Goal: Transaction & Acquisition: Purchase product/service

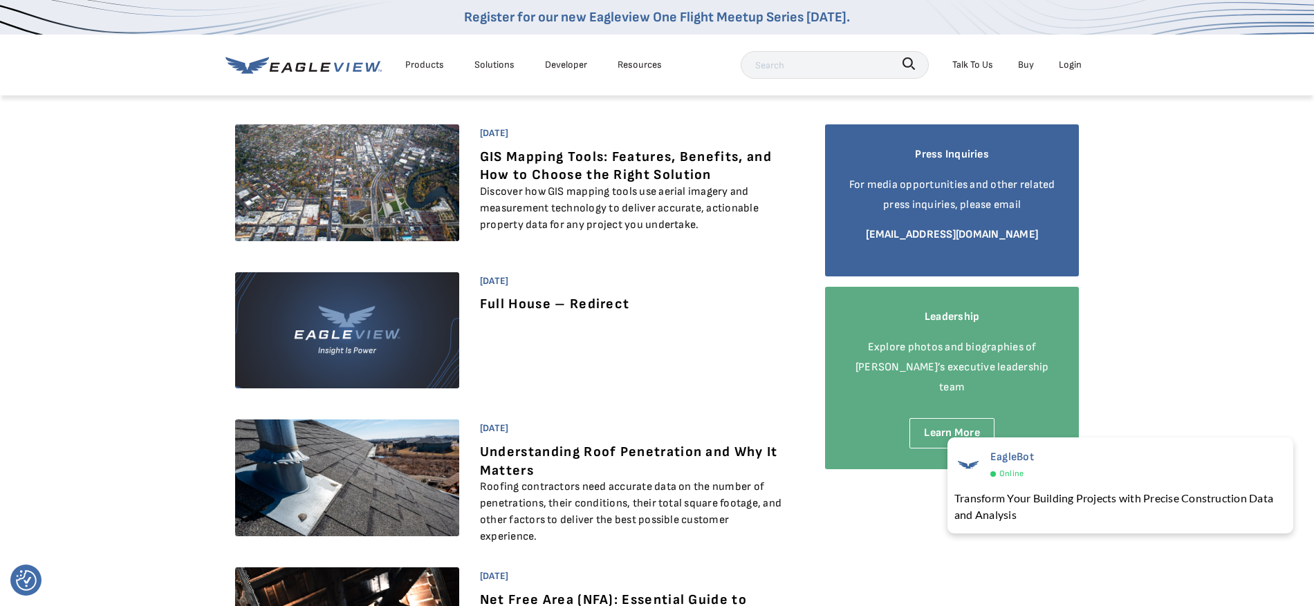
scroll to position [6, 0]
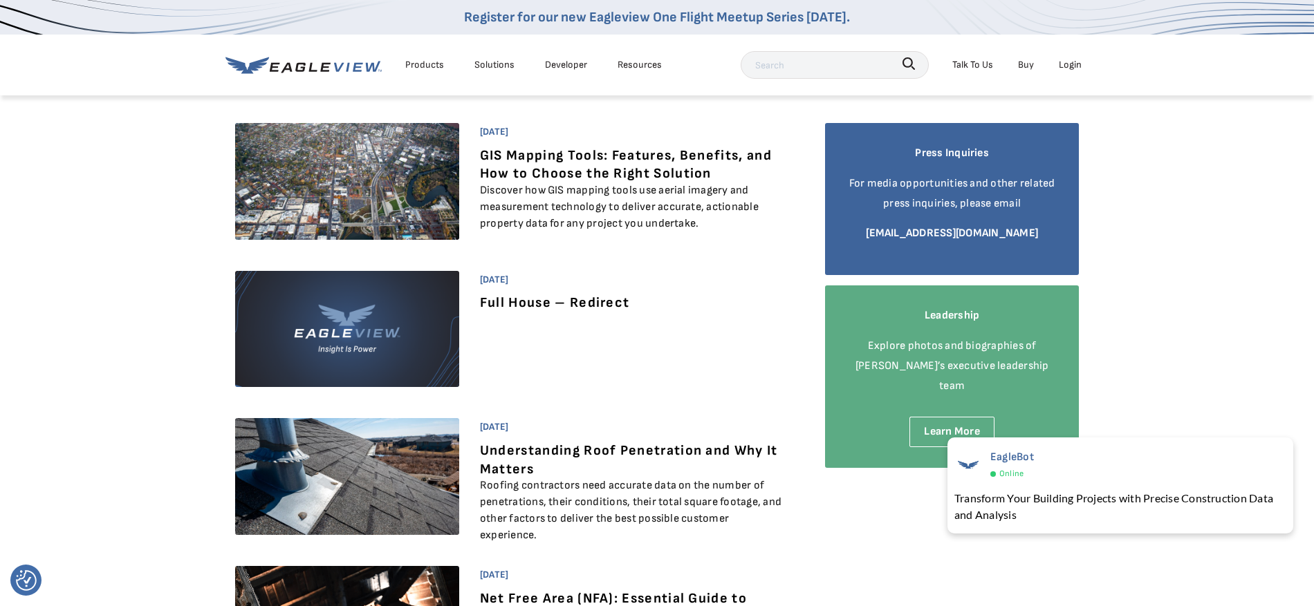
click at [418, 62] on div "Products" at bounding box center [424, 64] width 39 height 17
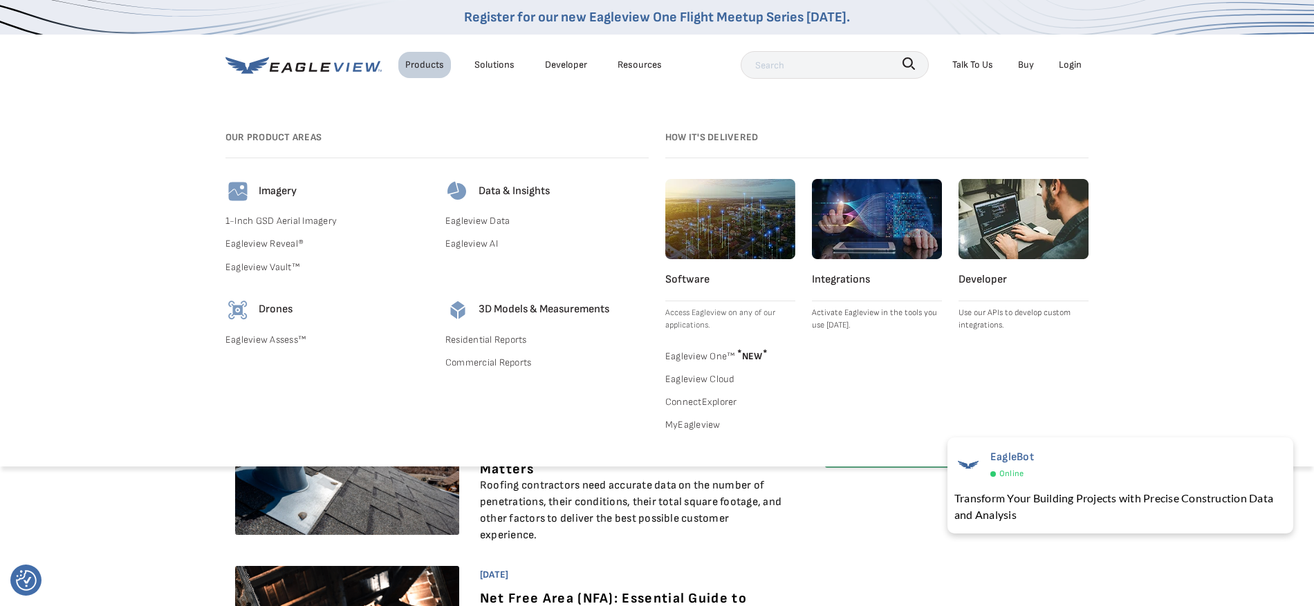
click at [1030, 67] on link "Buy" at bounding box center [1026, 64] width 16 height 17
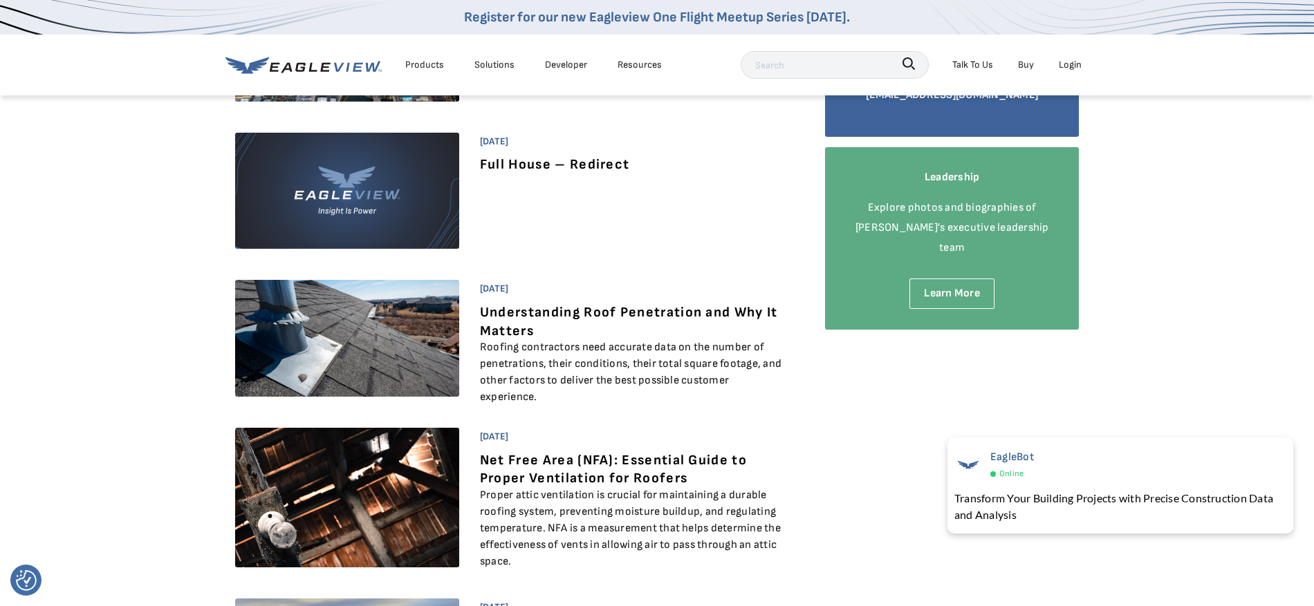
scroll to position [0, 0]
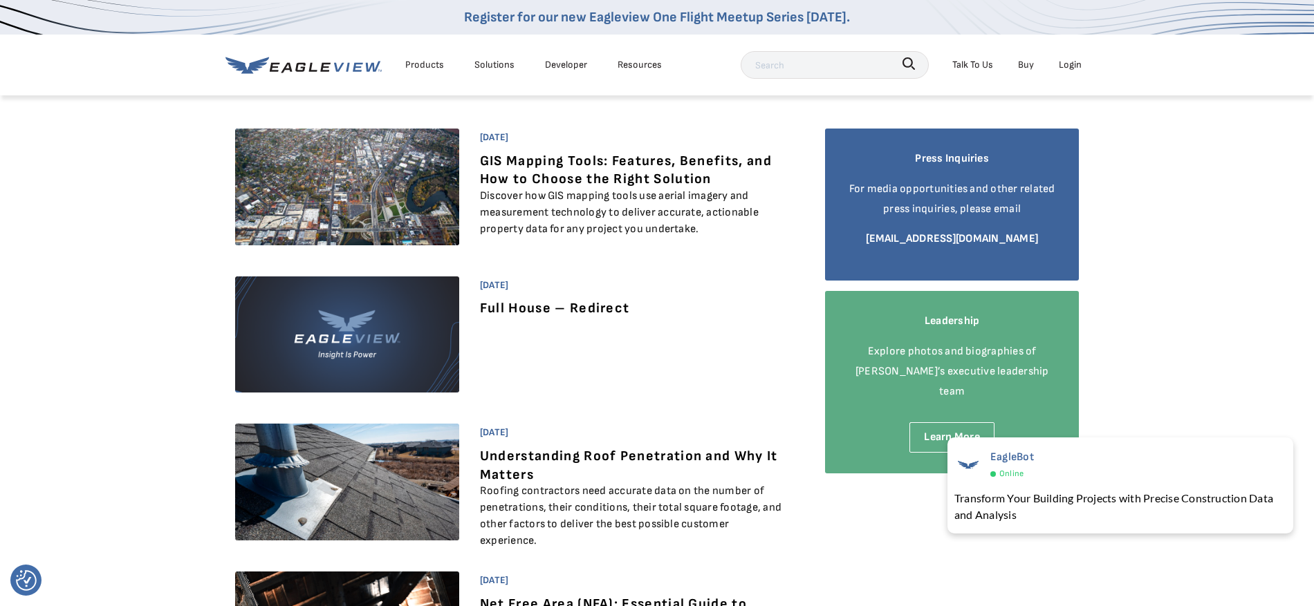
click at [1023, 65] on link "Buy" at bounding box center [1026, 64] width 16 height 17
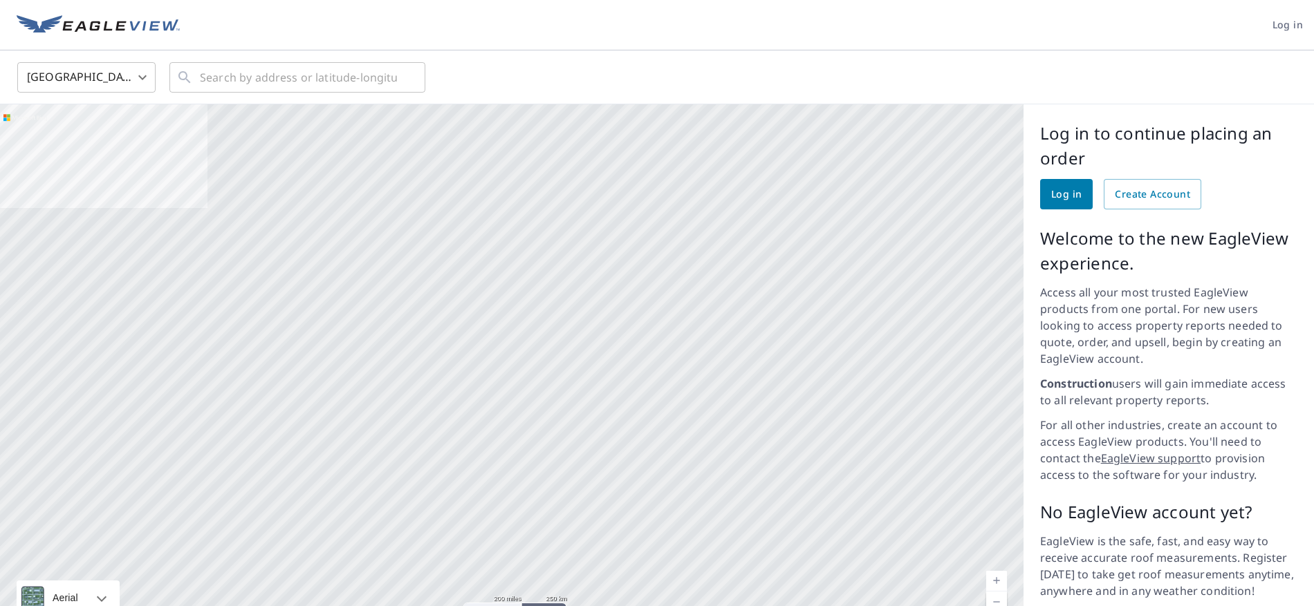
click at [156, 423] on div at bounding box center [511, 372] width 1023 height 536
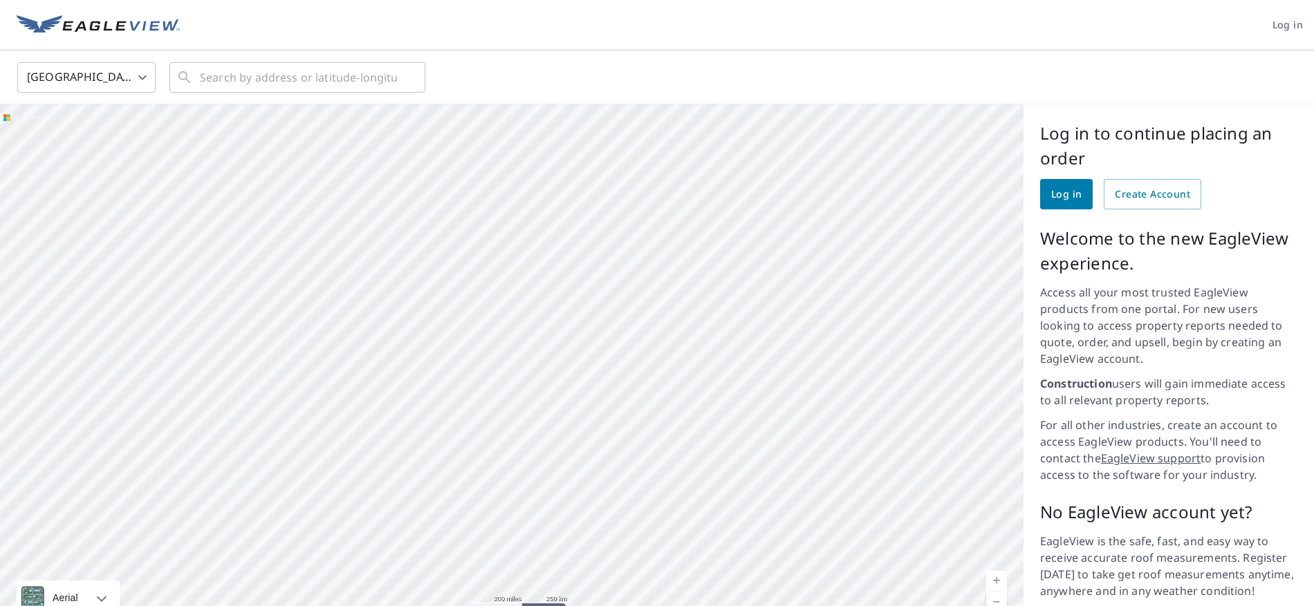
scroll to position [53, 0]
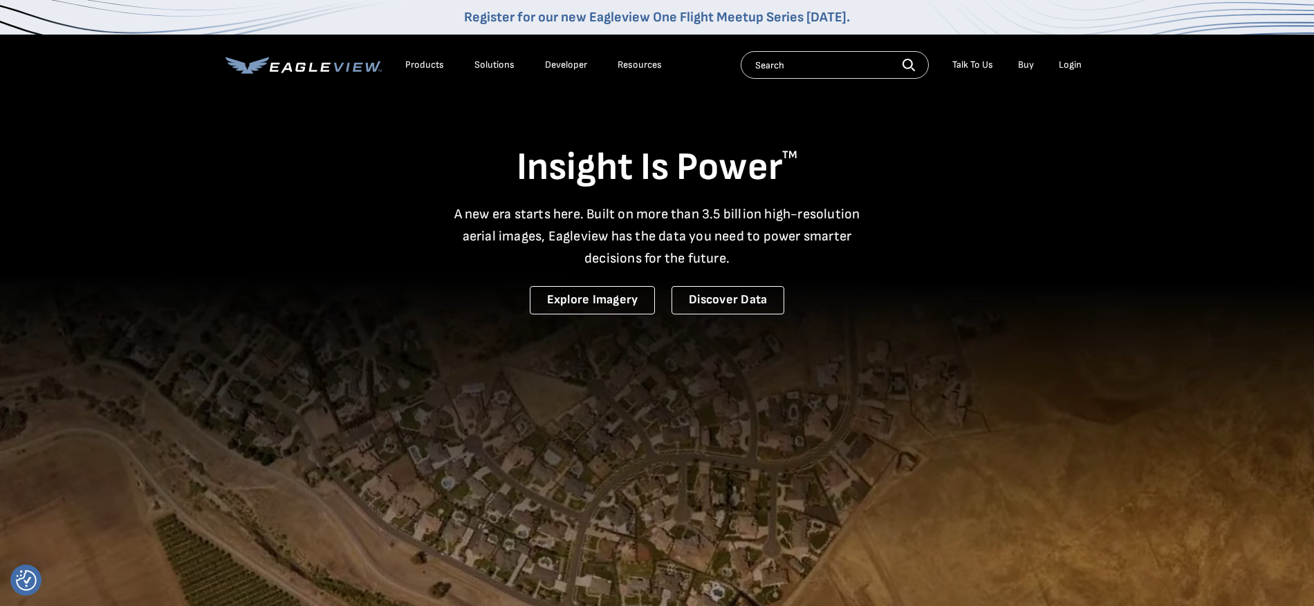
click at [1077, 65] on div "Login" at bounding box center [1070, 65] width 23 height 12
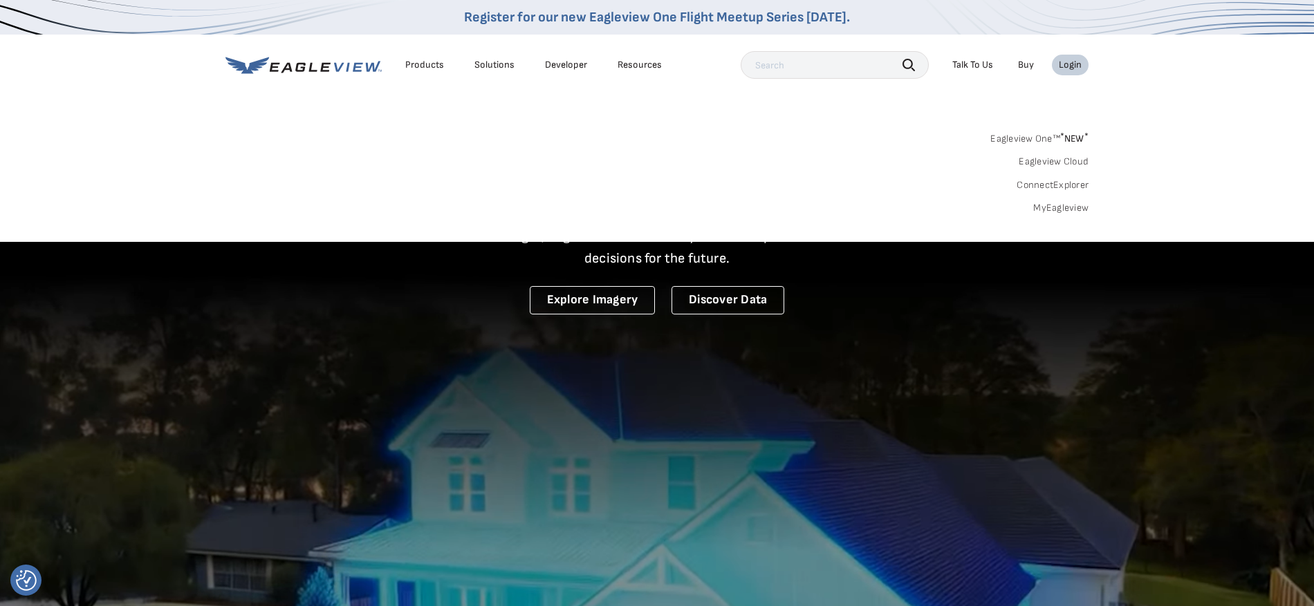
scroll to position [1, 0]
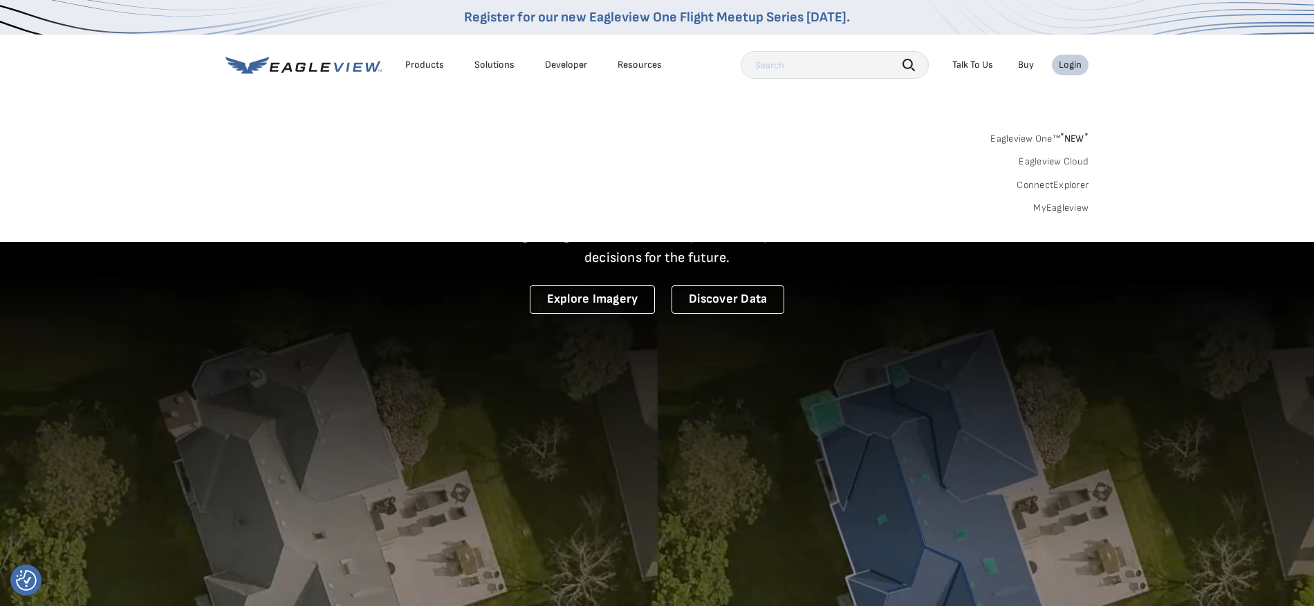
click at [1070, 207] on link "MyEagleview" at bounding box center [1060, 208] width 55 height 12
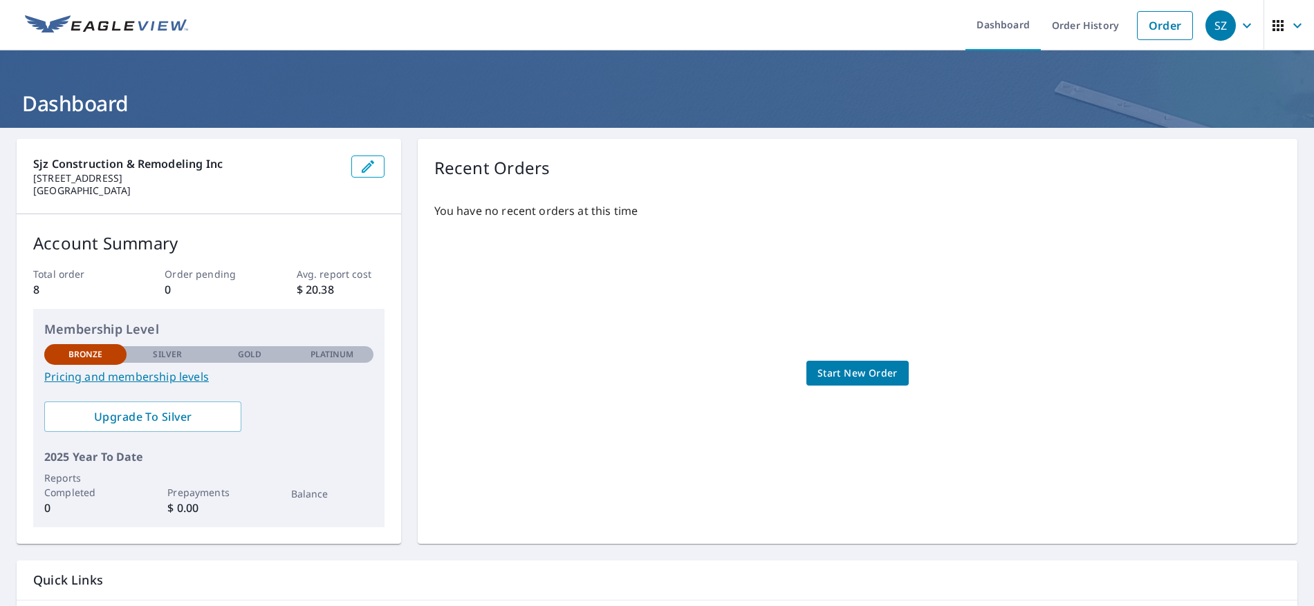
scroll to position [2, 0]
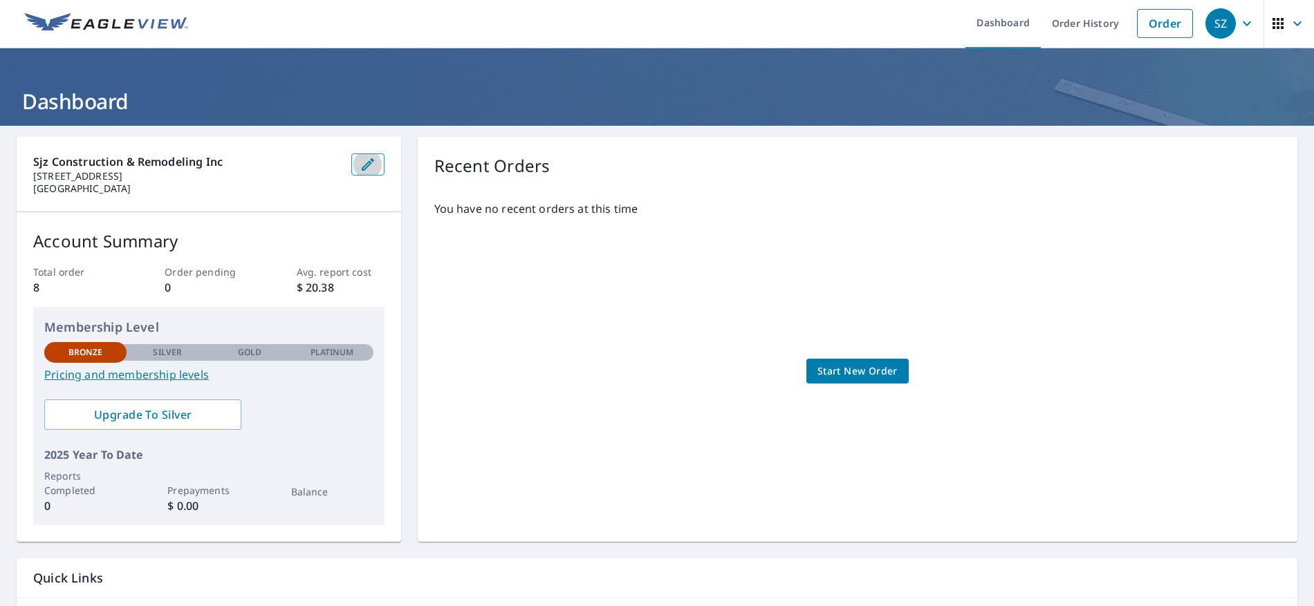
click at [373, 169] on icon "button" at bounding box center [368, 164] width 17 height 17
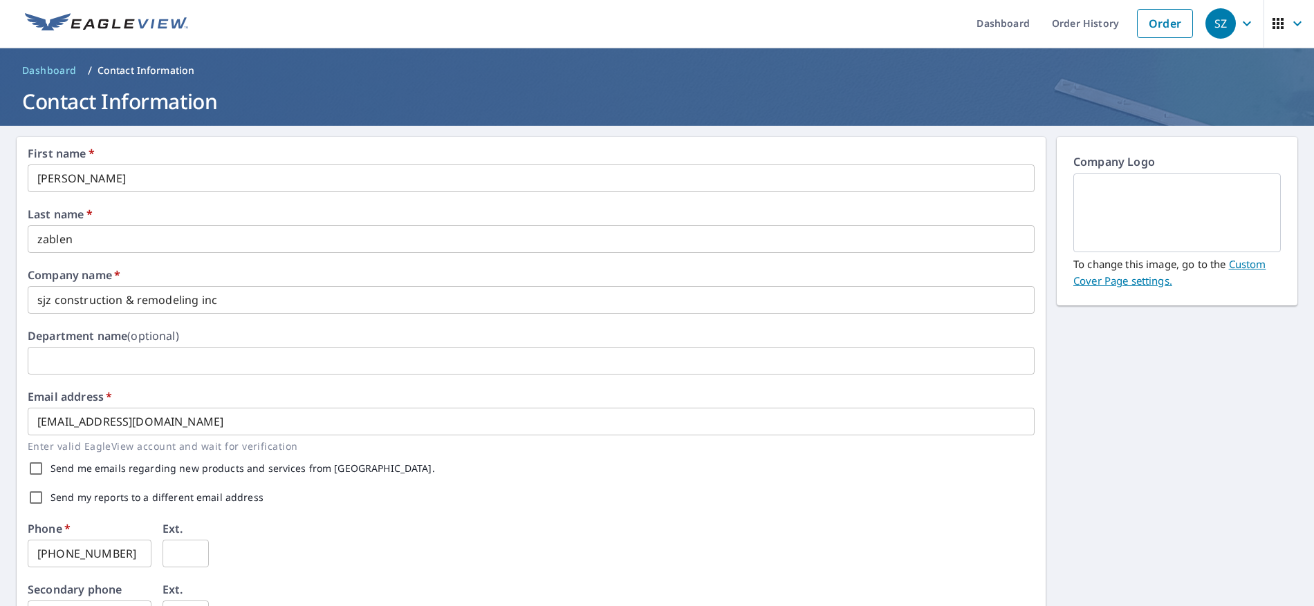
scroll to position [14, 0]
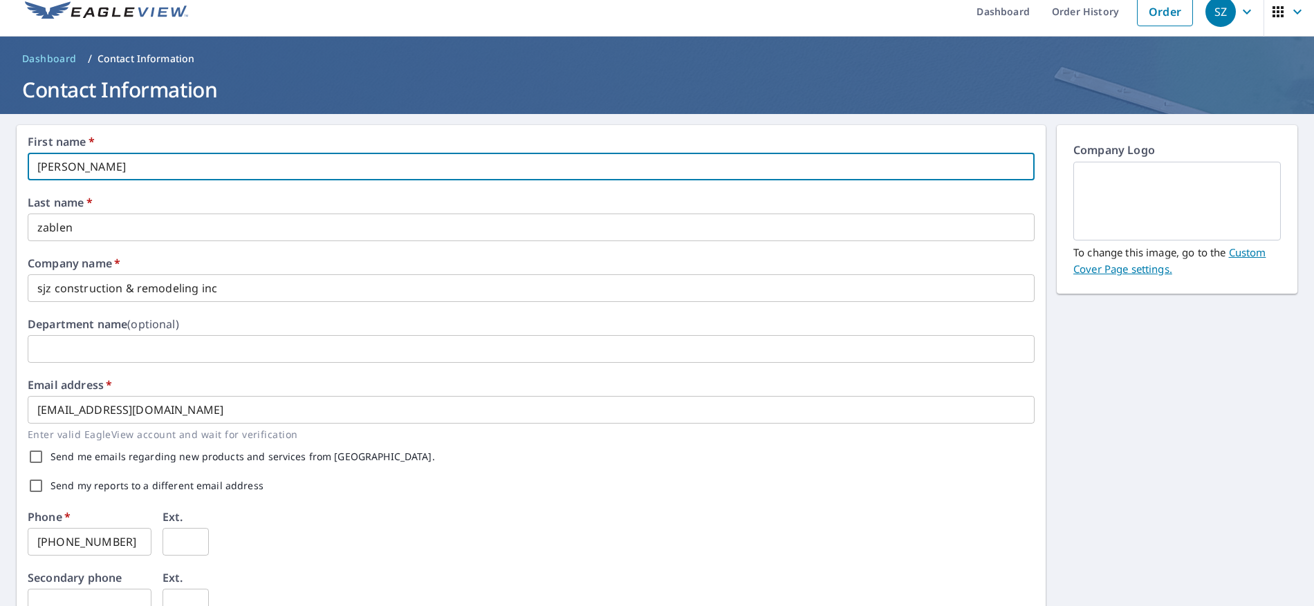
drag, startPoint x: 42, startPoint y: 169, endPoint x: 182, endPoint y: 156, distance: 140.4
click at [42, 169] on input "samuel" at bounding box center [531, 167] width 1007 height 28
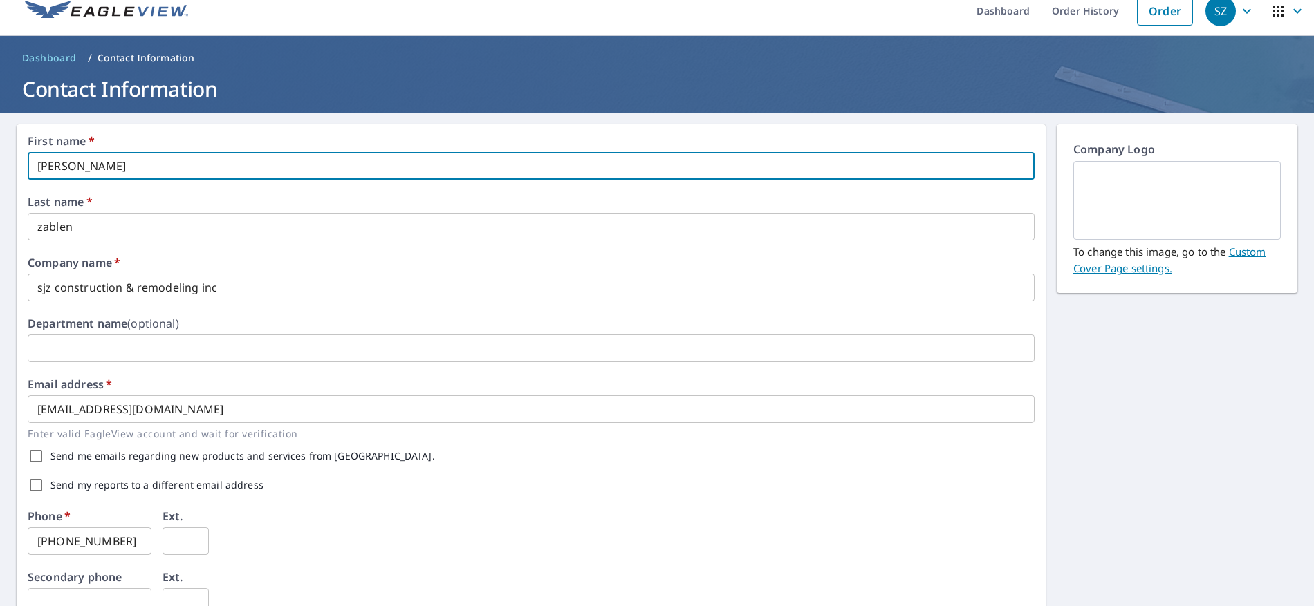
type input "Samuel"
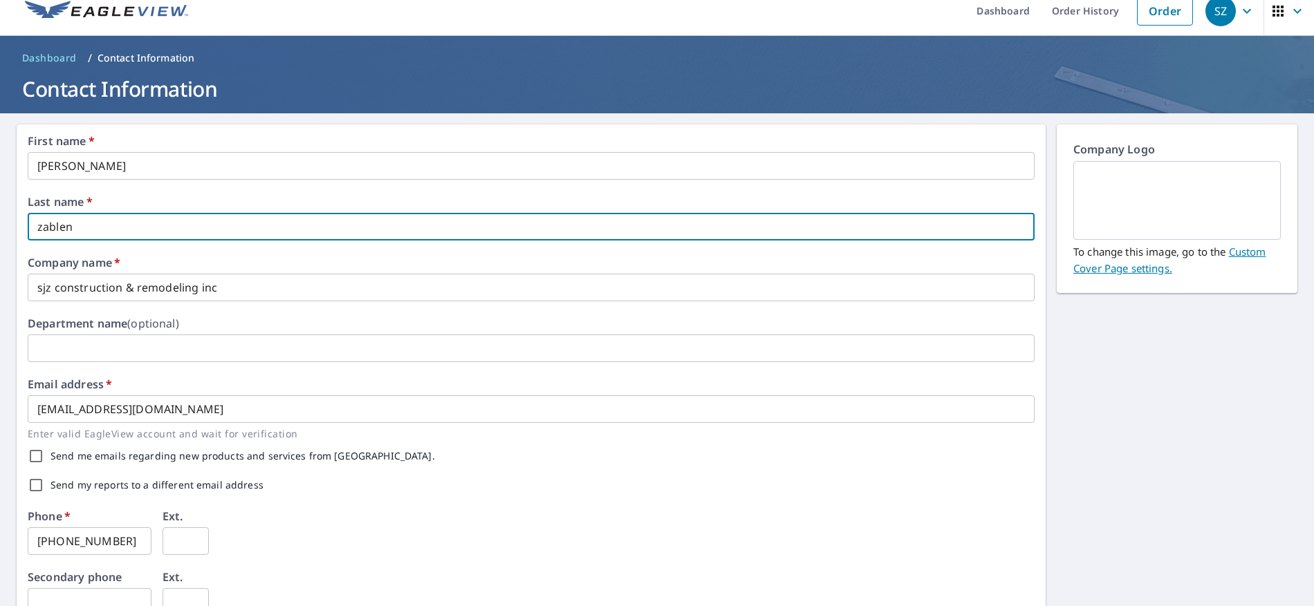
click at [41, 229] on input "zablen" at bounding box center [531, 227] width 1007 height 28
type input "Zablen"
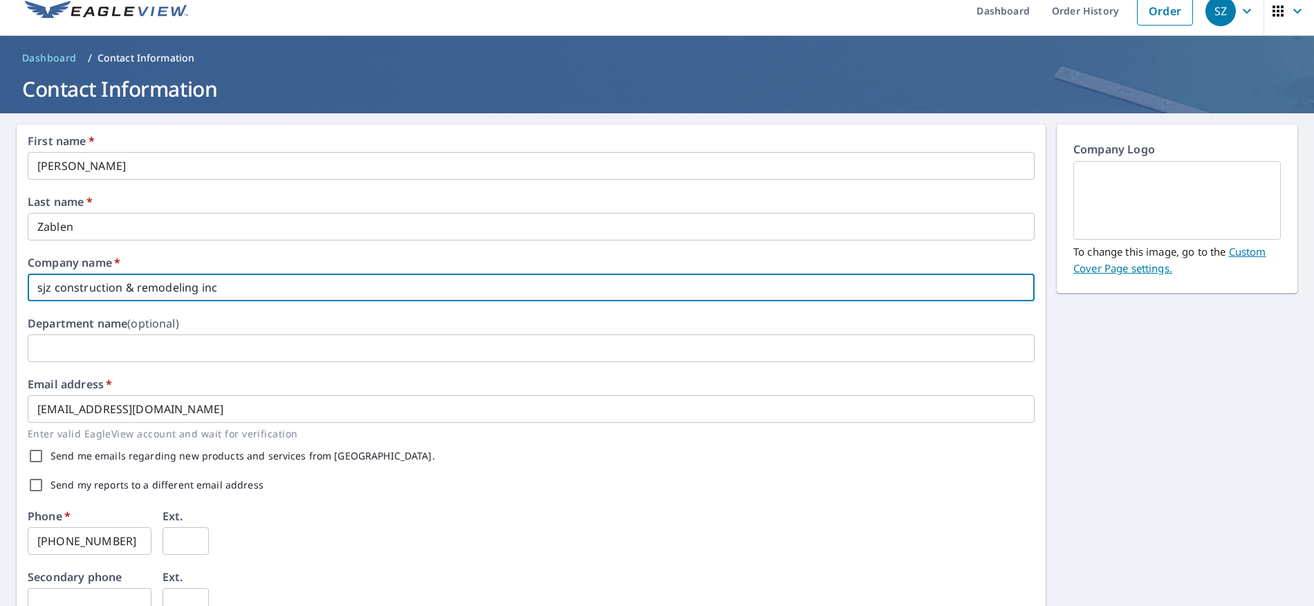
click at [50, 288] on input "sjz construction & remodeling inc" at bounding box center [531, 288] width 1007 height 28
drag, startPoint x: 60, startPoint y: 289, endPoint x: 143, endPoint y: 283, distance: 83.2
click at [61, 288] on input "SJZ construction & remodeling inc" at bounding box center [531, 288] width 1007 height 28
click at [143, 288] on input "SJZ Construction & remodeling inc" at bounding box center [531, 288] width 1007 height 28
click at [207, 288] on input "SJZ Construction & Remodeling inc" at bounding box center [531, 288] width 1007 height 28
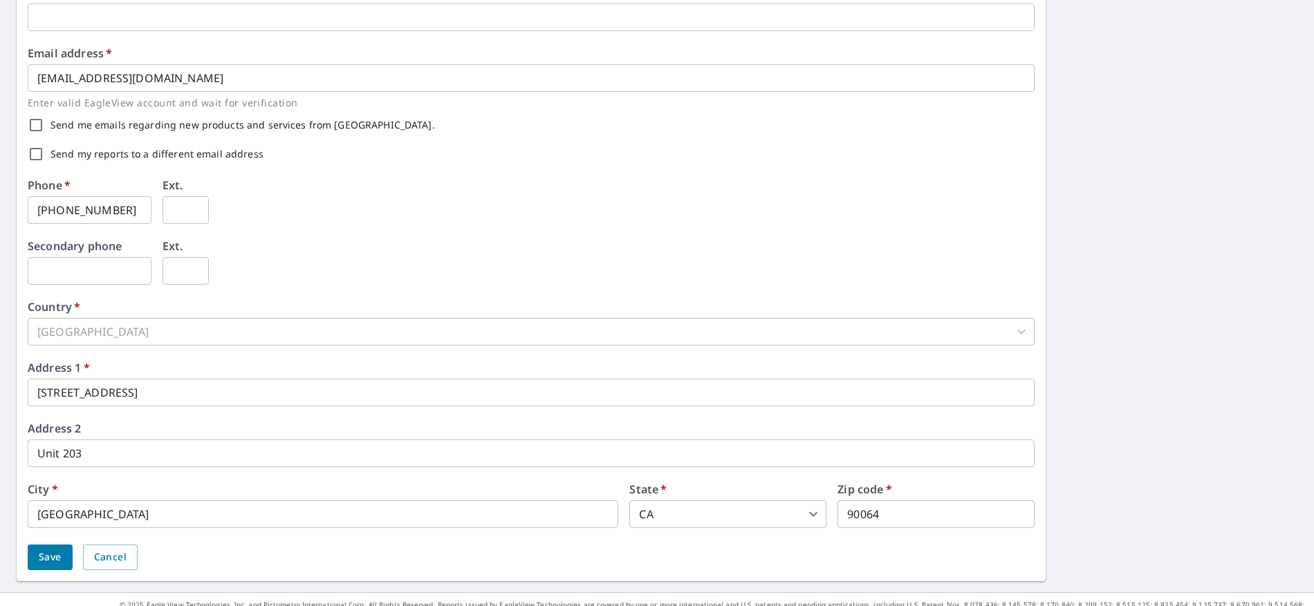
scroll to position [367, 0]
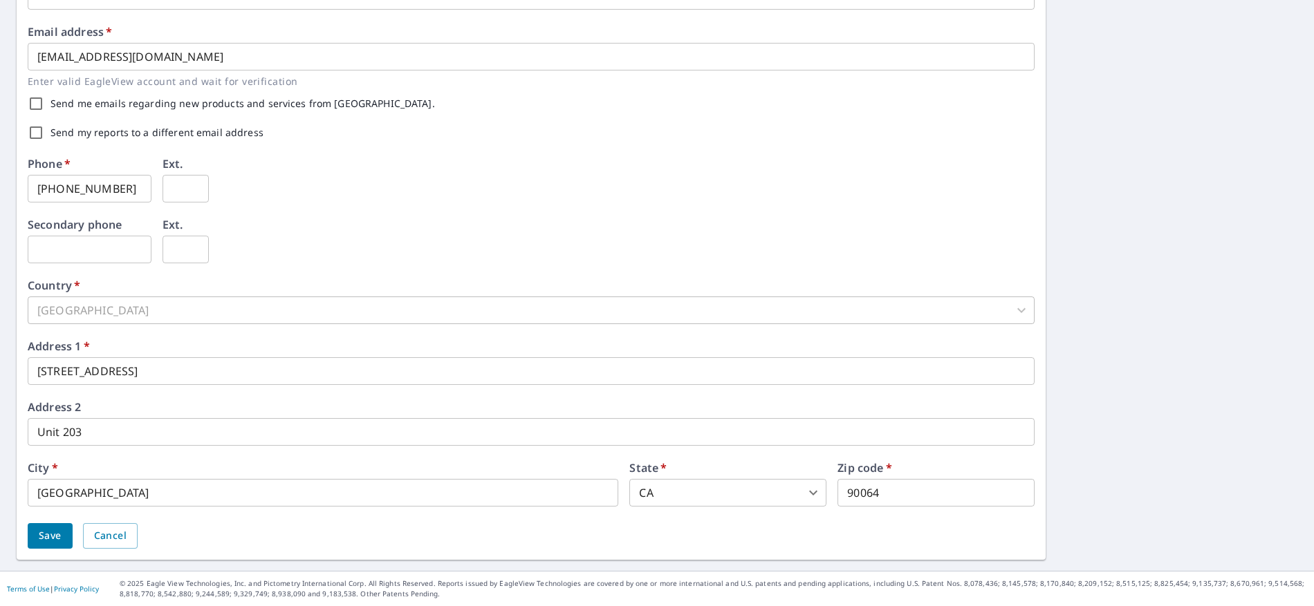
type input "SJZ Construction & Remodeling Inc"
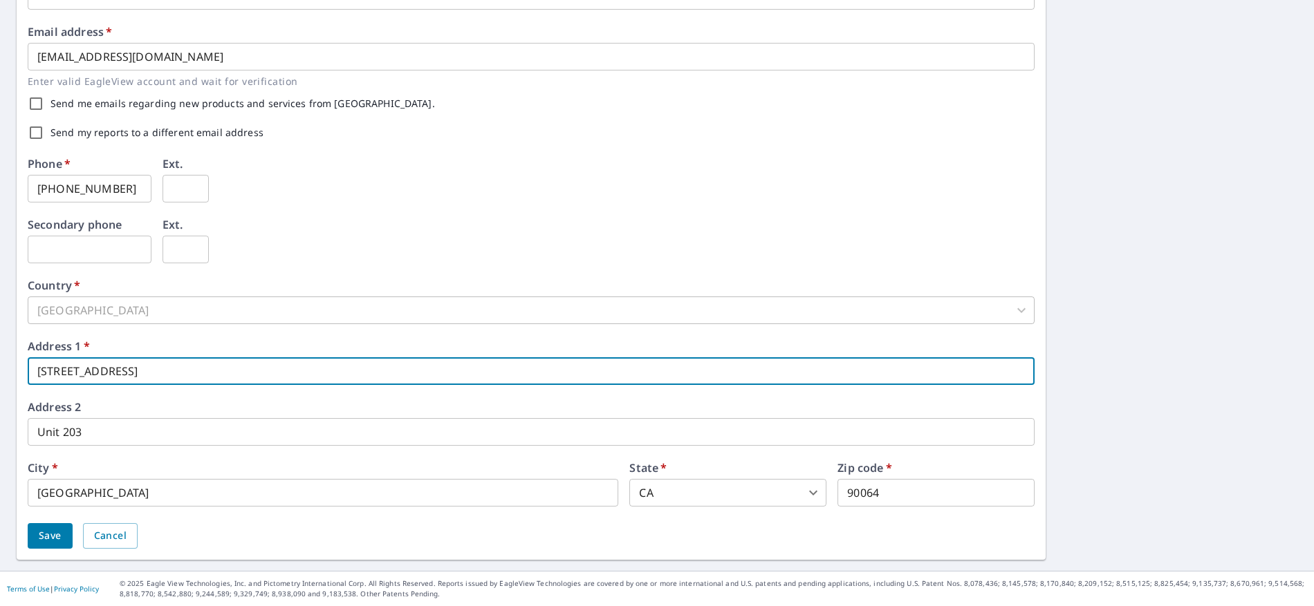
click at [160, 371] on input "10951 W Pico Blvd" at bounding box center [531, 371] width 1007 height 28
type input "8610 Vista del Mar"
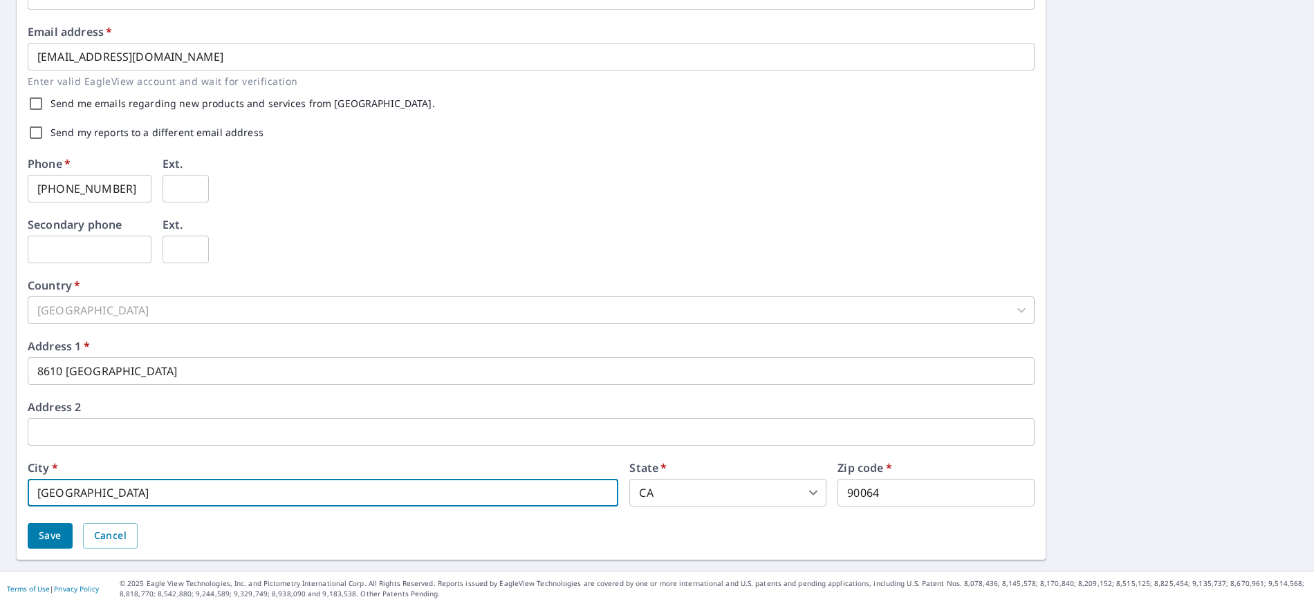
type input "Playa del Rey"
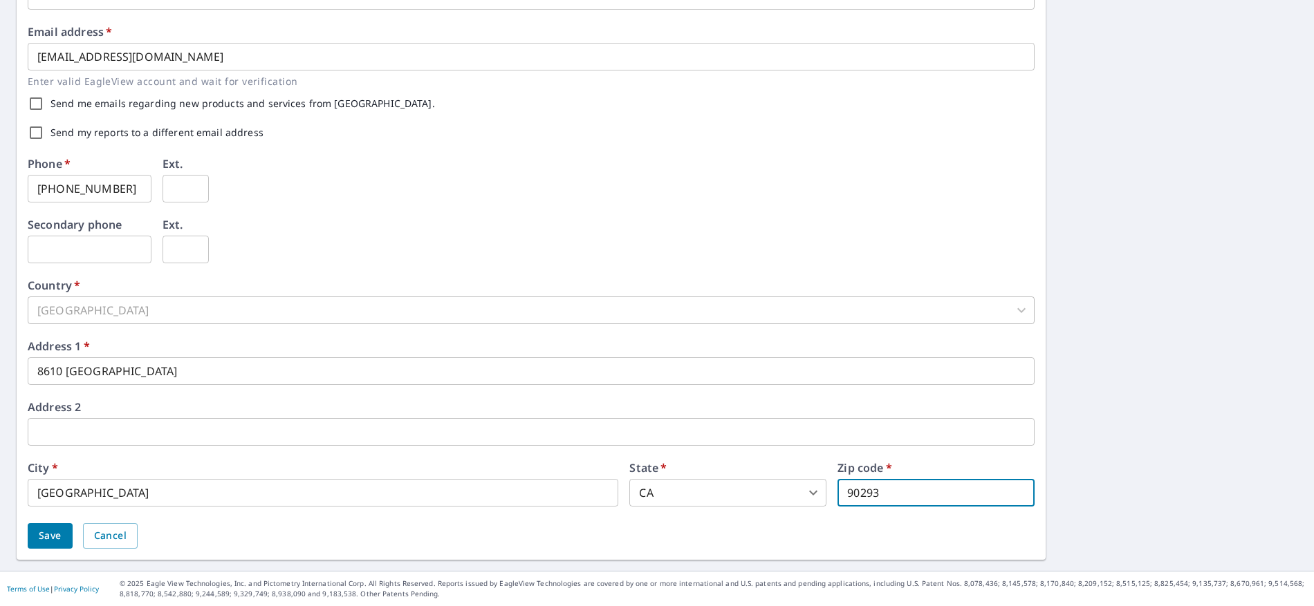
type input "90293"
click at [46, 546] on button "Save" at bounding box center [50, 536] width 45 height 26
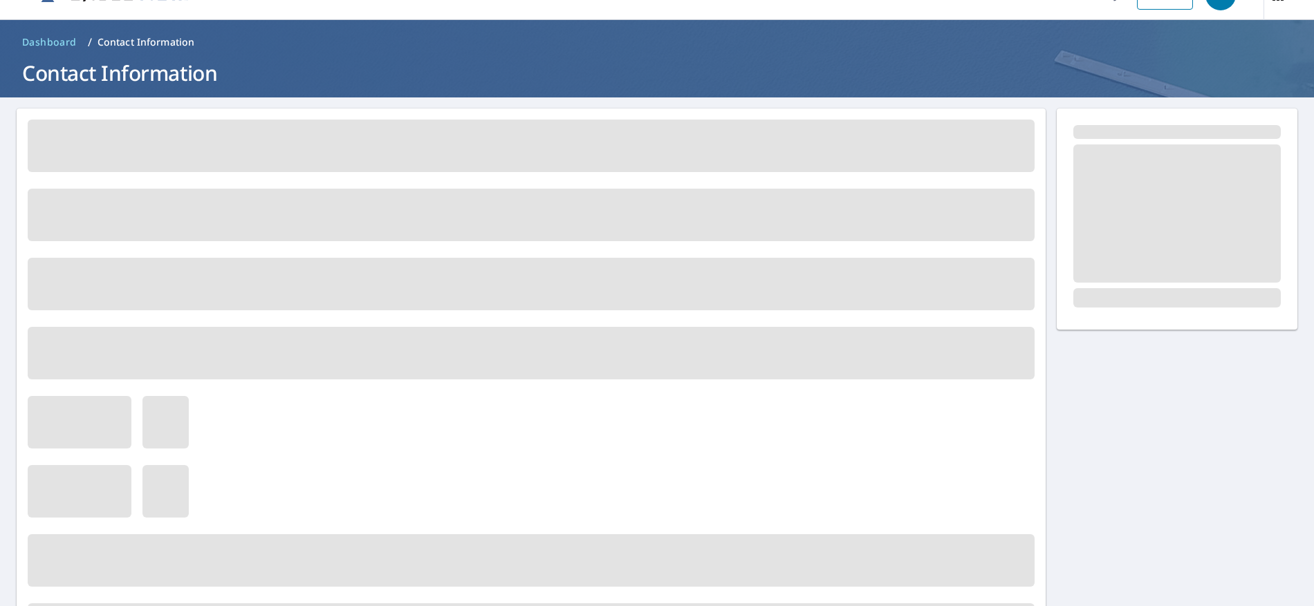
scroll to position [0, 0]
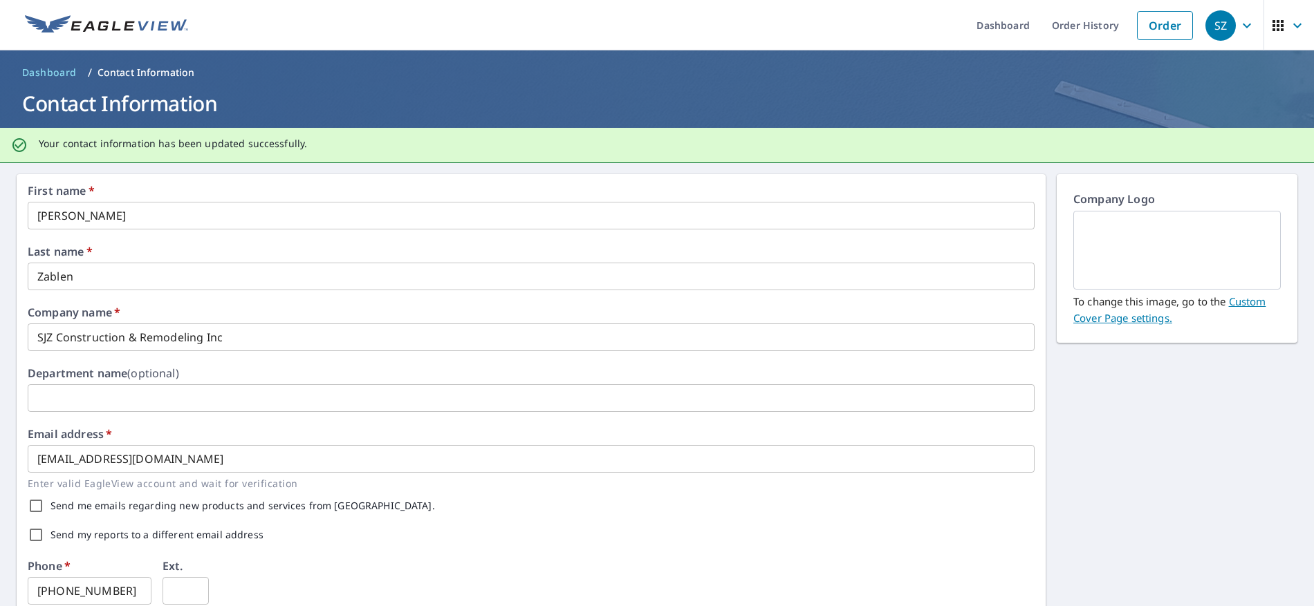
click at [1240, 25] on icon "button" at bounding box center [1246, 25] width 17 height 17
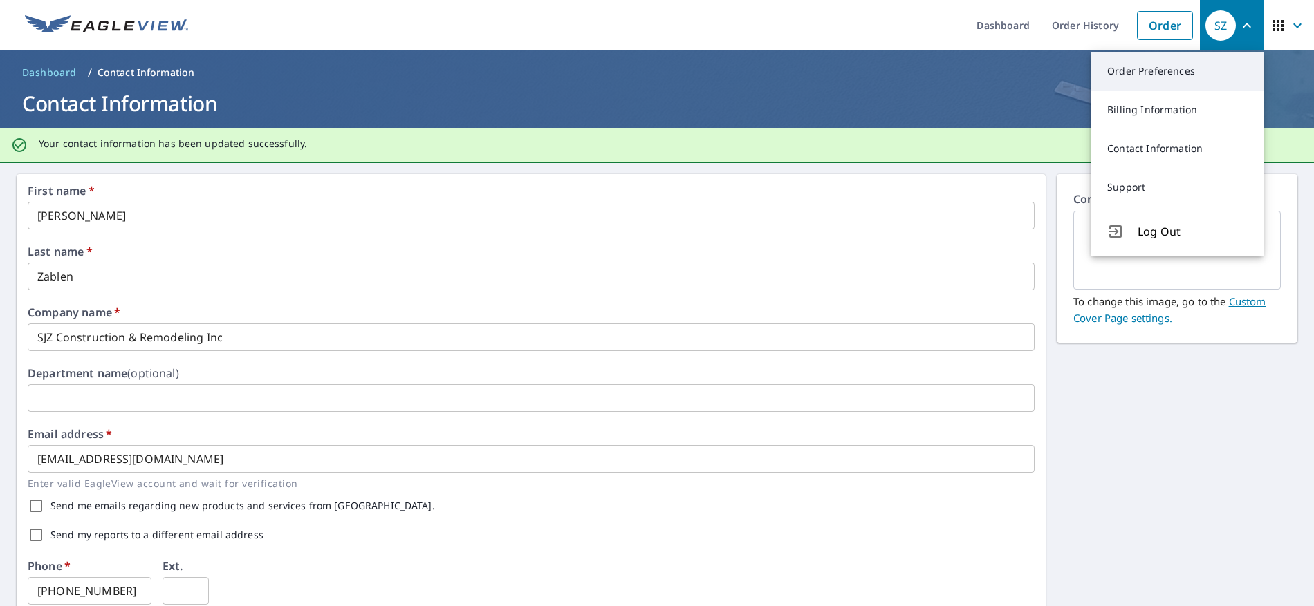
click at [1185, 63] on link "Order Preferences" at bounding box center [1176, 71] width 173 height 39
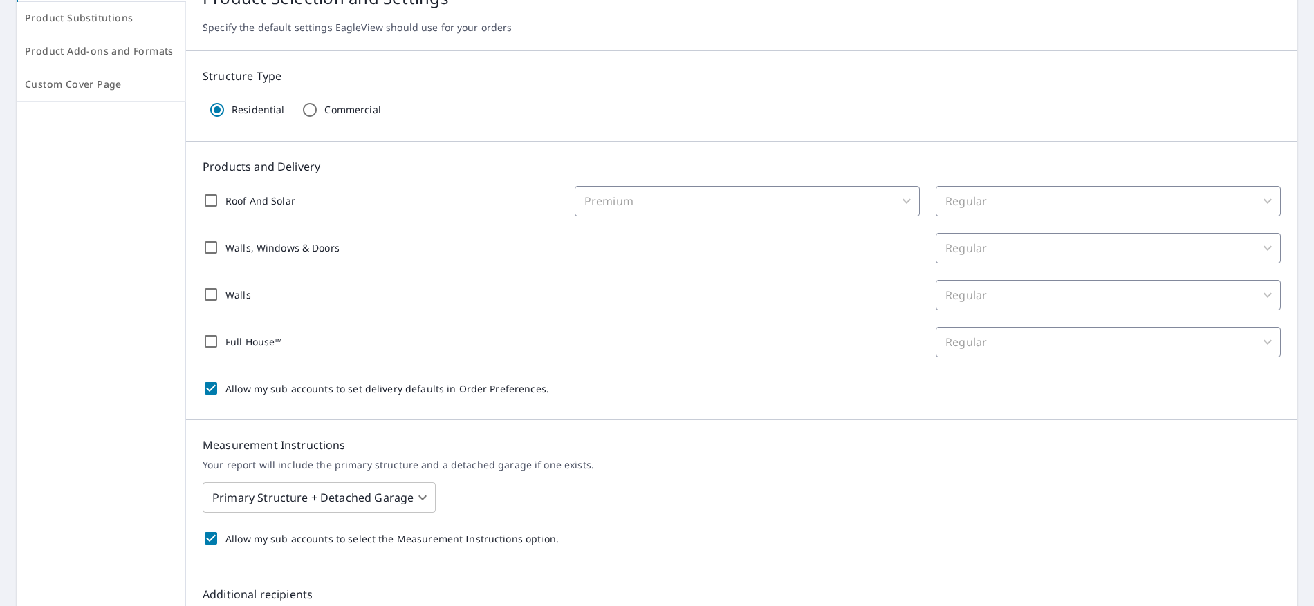
scroll to position [192, 0]
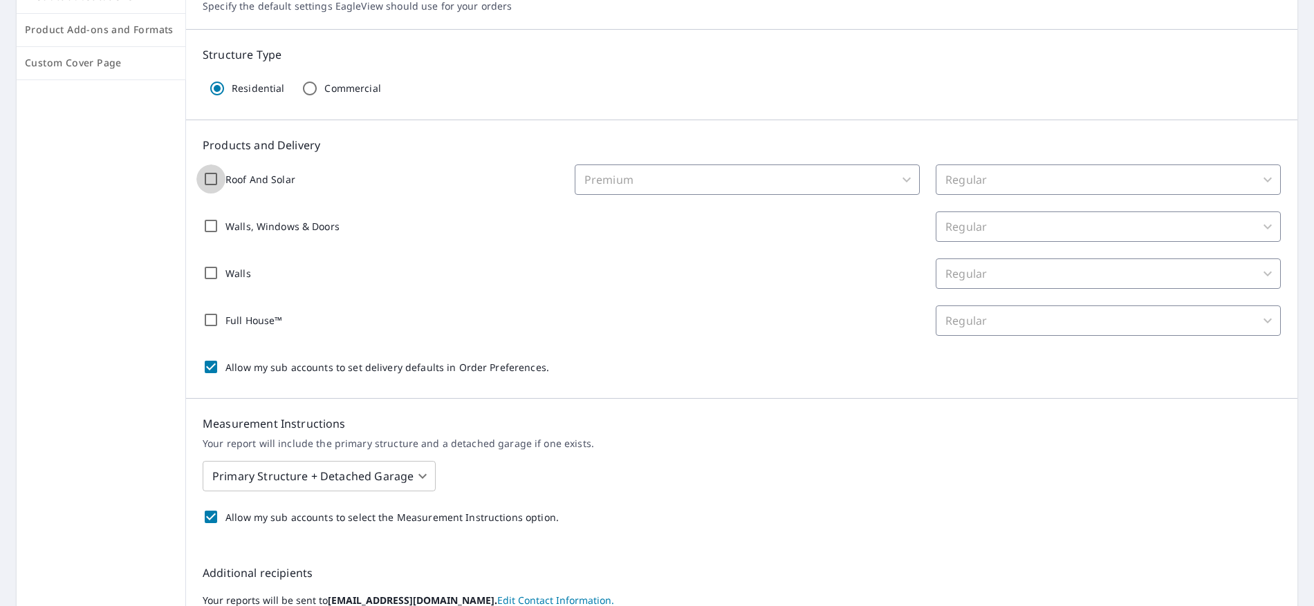
click at [207, 179] on input "Roof And Solar" at bounding box center [210, 179] width 29 height 29
checkbox input "true"
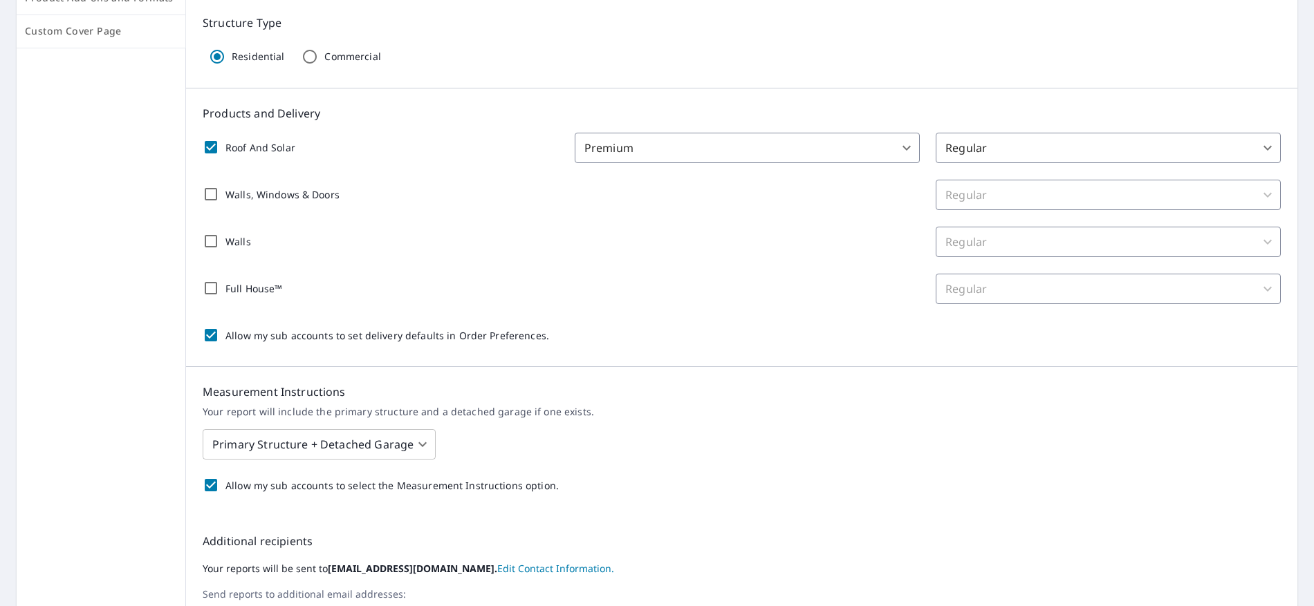
click at [897, 154] on body "SZ SZ Dashboard Order History Order SZ Dashboard / Order Preferences / Product …" at bounding box center [657, 303] width 1314 height 606
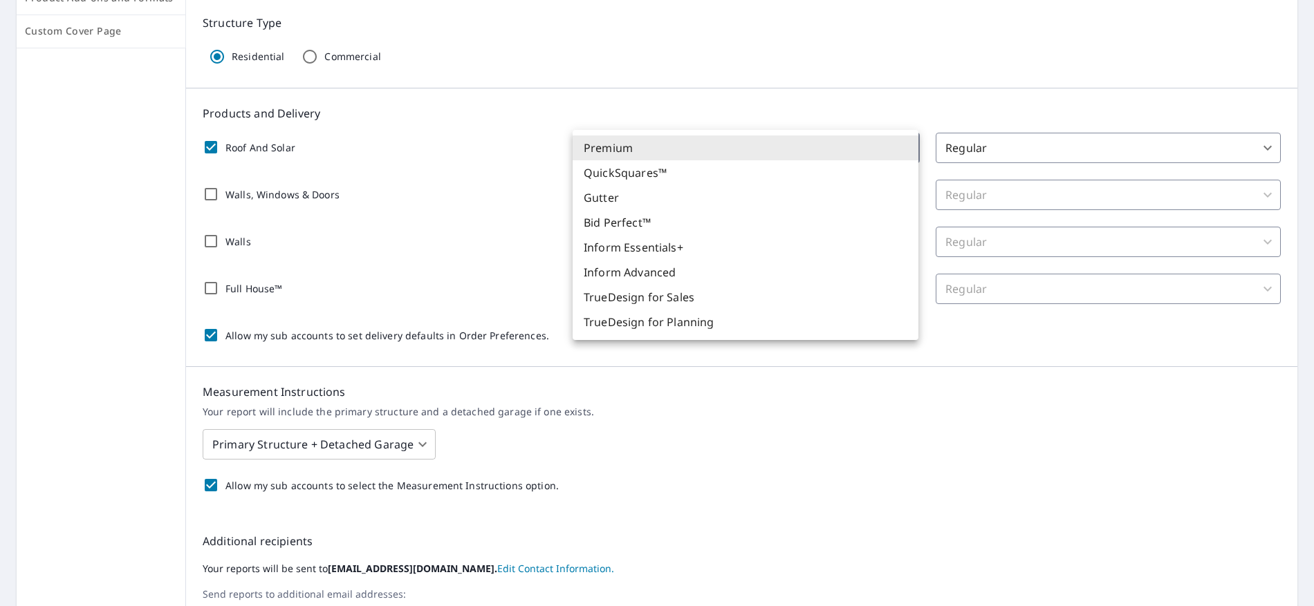
click at [896, 154] on li "Premium" at bounding box center [746, 148] width 346 height 25
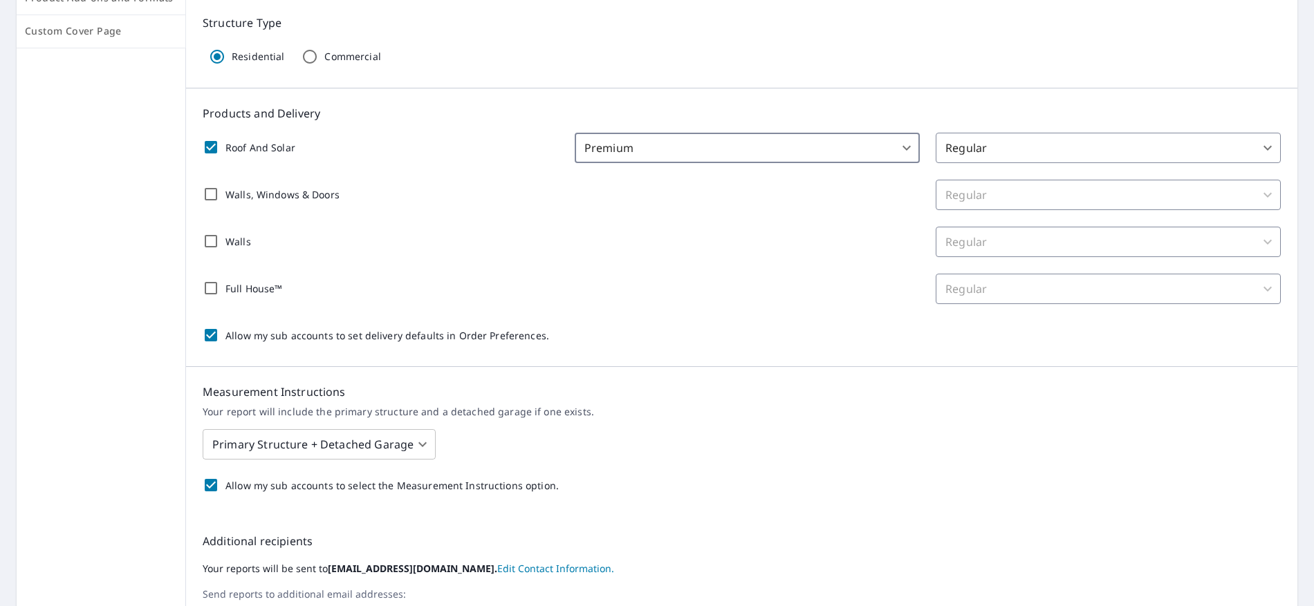
click at [1036, 154] on body "SZ SZ Dashboard Order History Order SZ Dashboard / Order Preferences / Product …" at bounding box center [657, 303] width 1314 height 606
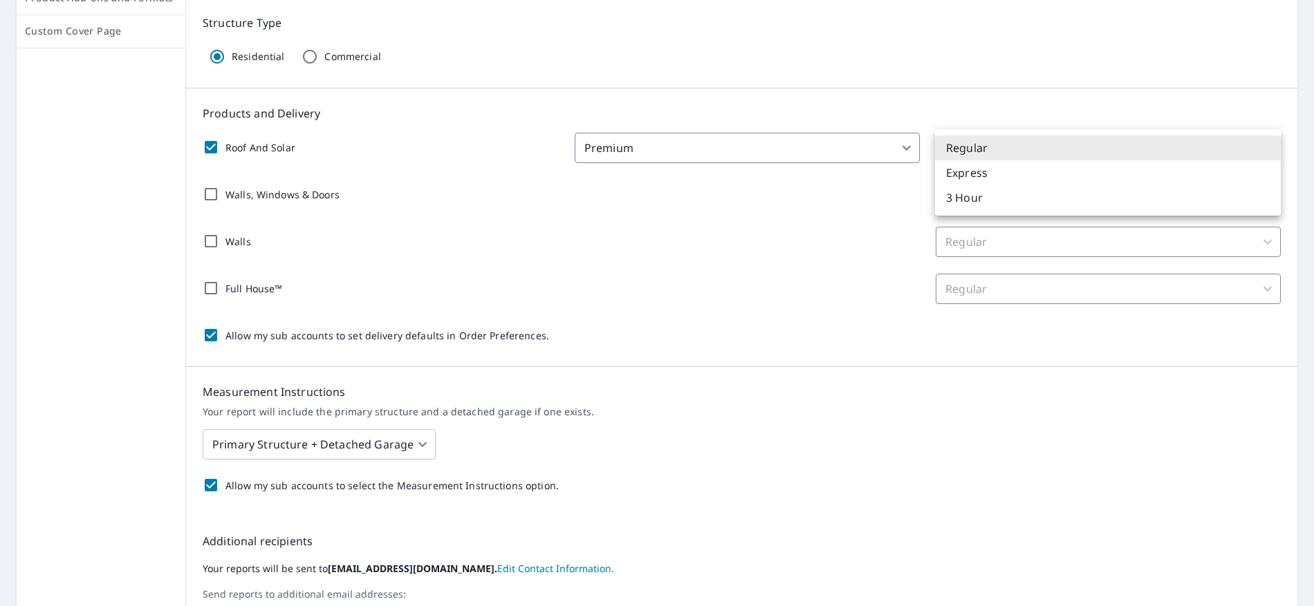
click at [1036, 154] on li "Regular" at bounding box center [1108, 148] width 346 height 25
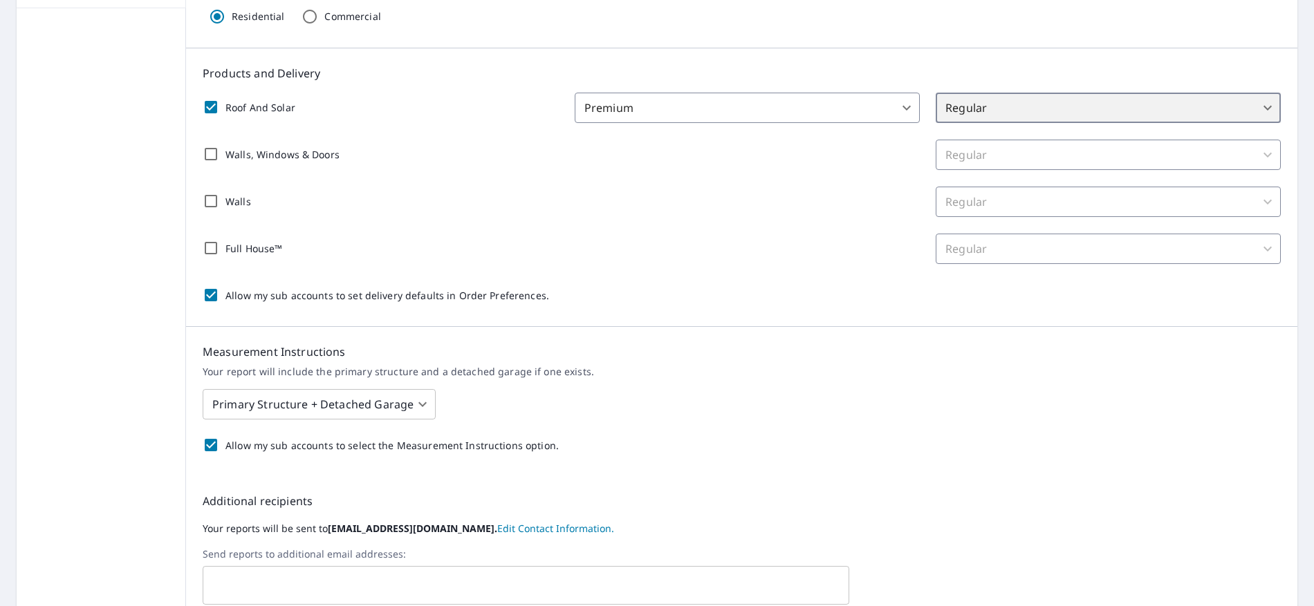
scroll to position [431, 0]
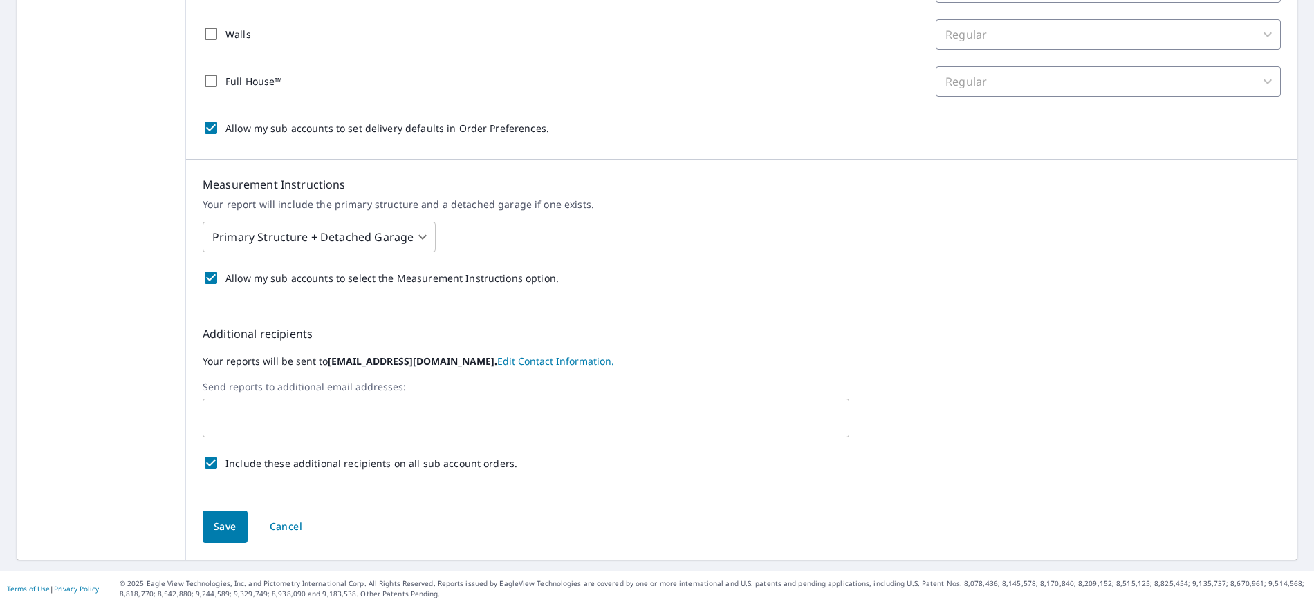
click at [234, 411] on input "text" at bounding box center [515, 418] width 613 height 26
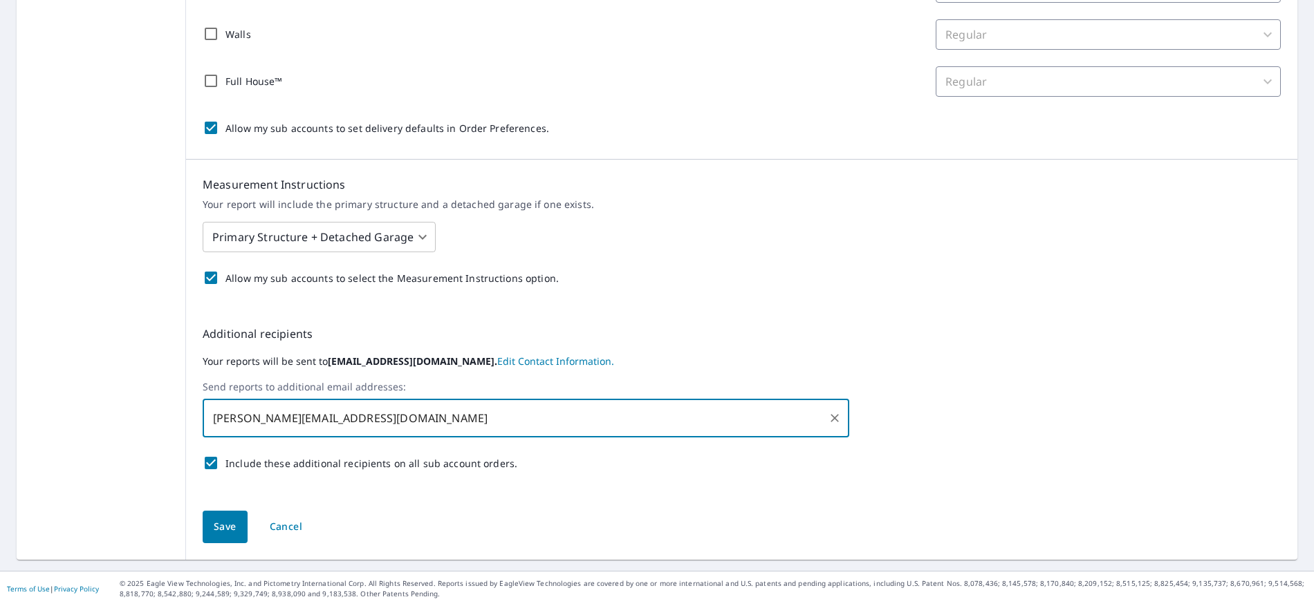
scroll to position [416, 0]
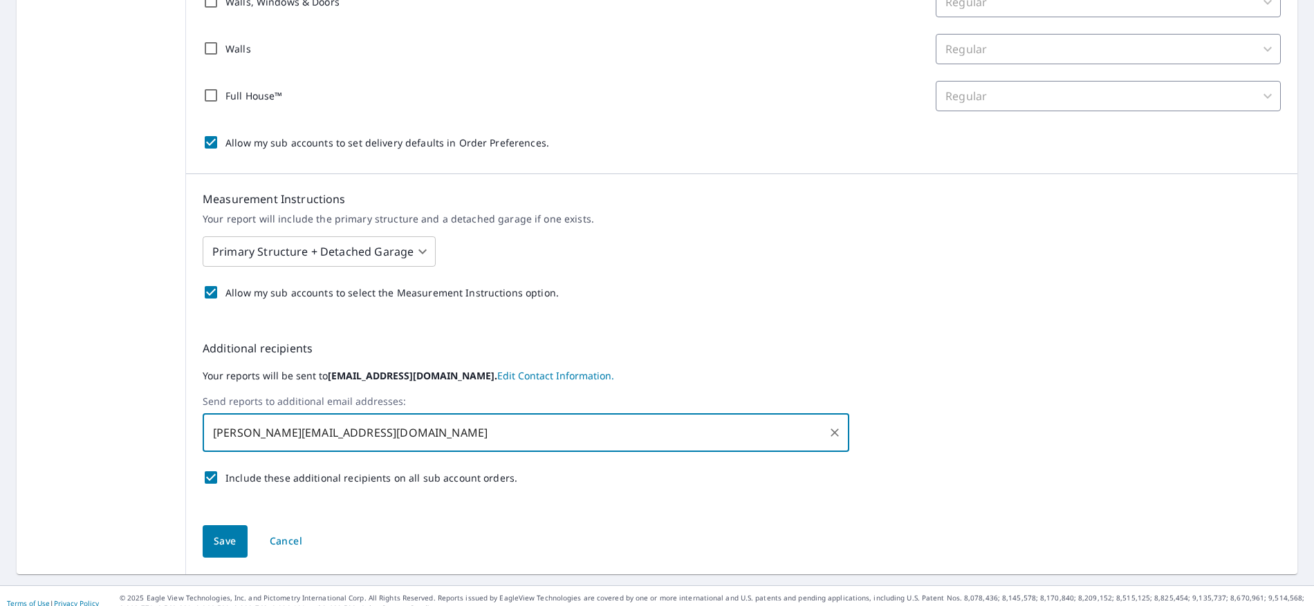
type input "sammy@sjzconstruction.com"
click at [230, 541] on span "Save" at bounding box center [225, 541] width 23 height 17
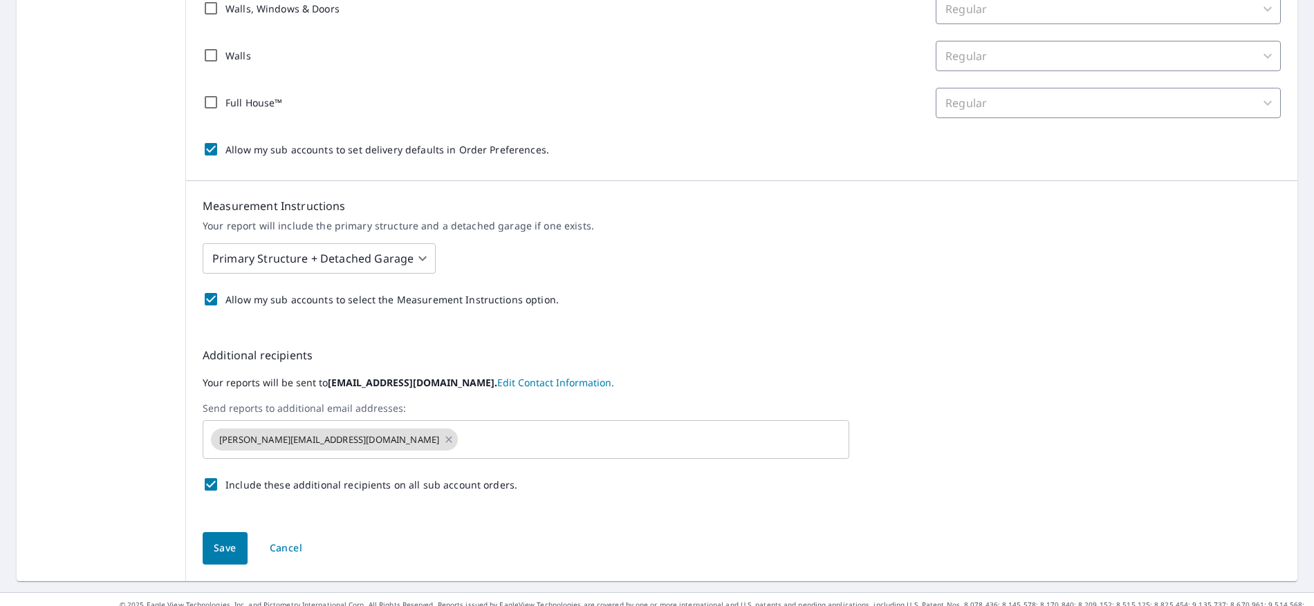
scroll to position [466, 0]
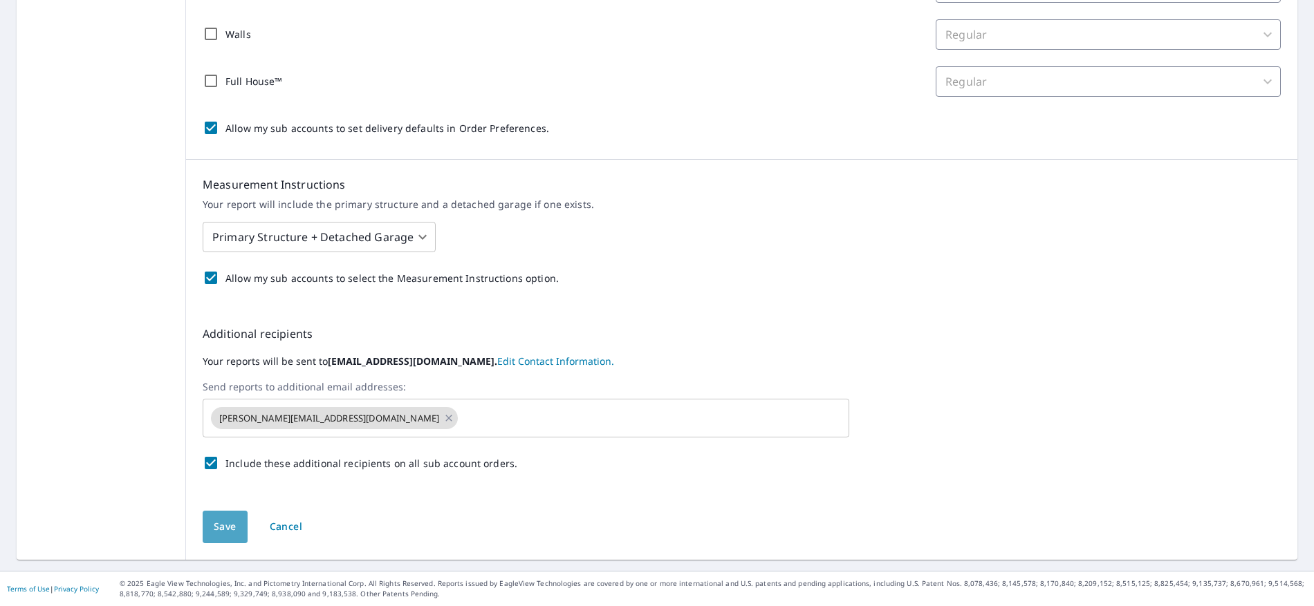
click at [222, 526] on span "Save" at bounding box center [225, 527] width 23 height 17
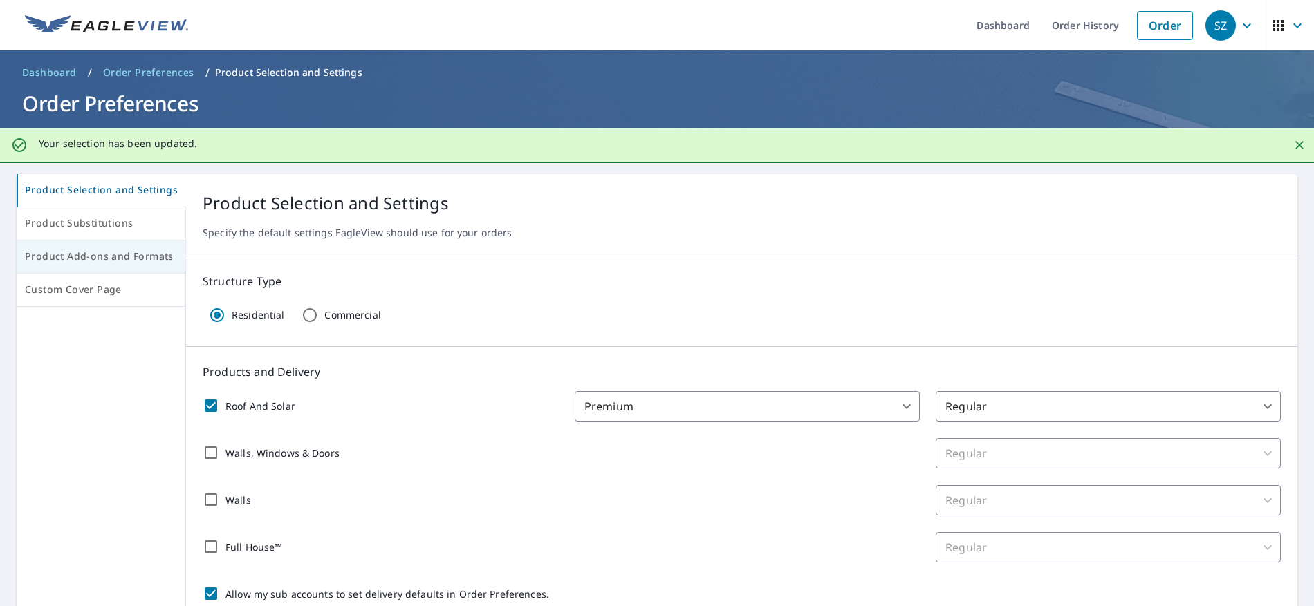
click at [46, 223] on span "Product Substitutions" at bounding box center [101, 223] width 152 height 17
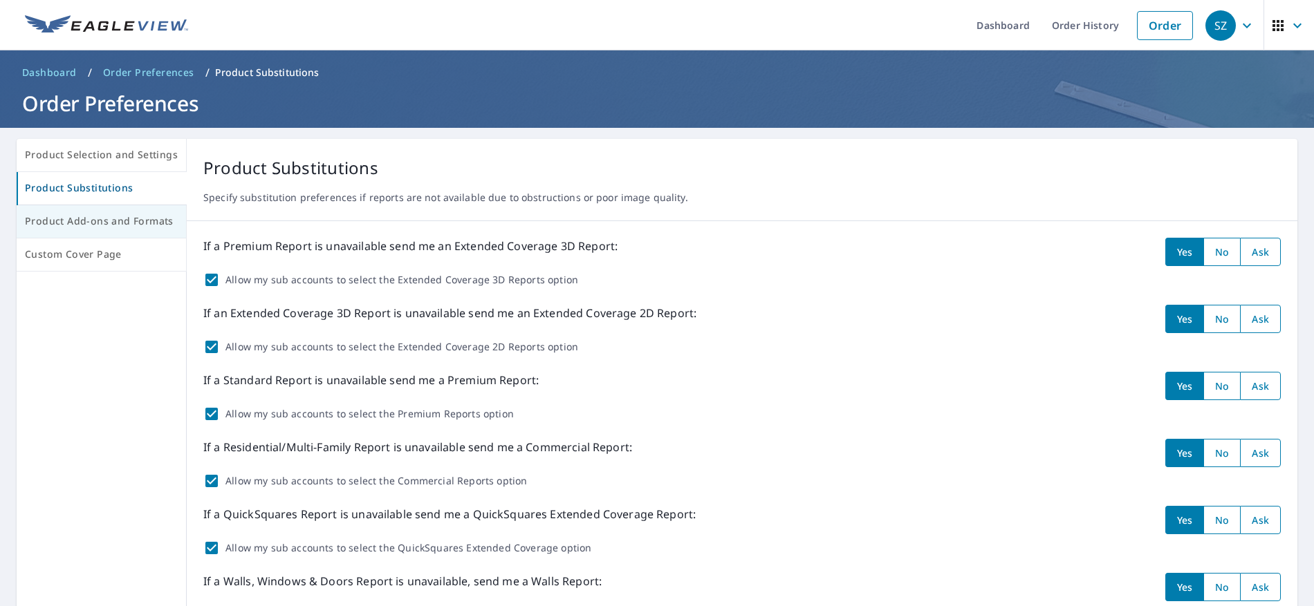
click at [137, 221] on span "Product Add-ons and Formats" at bounding box center [101, 221] width 153 height 17
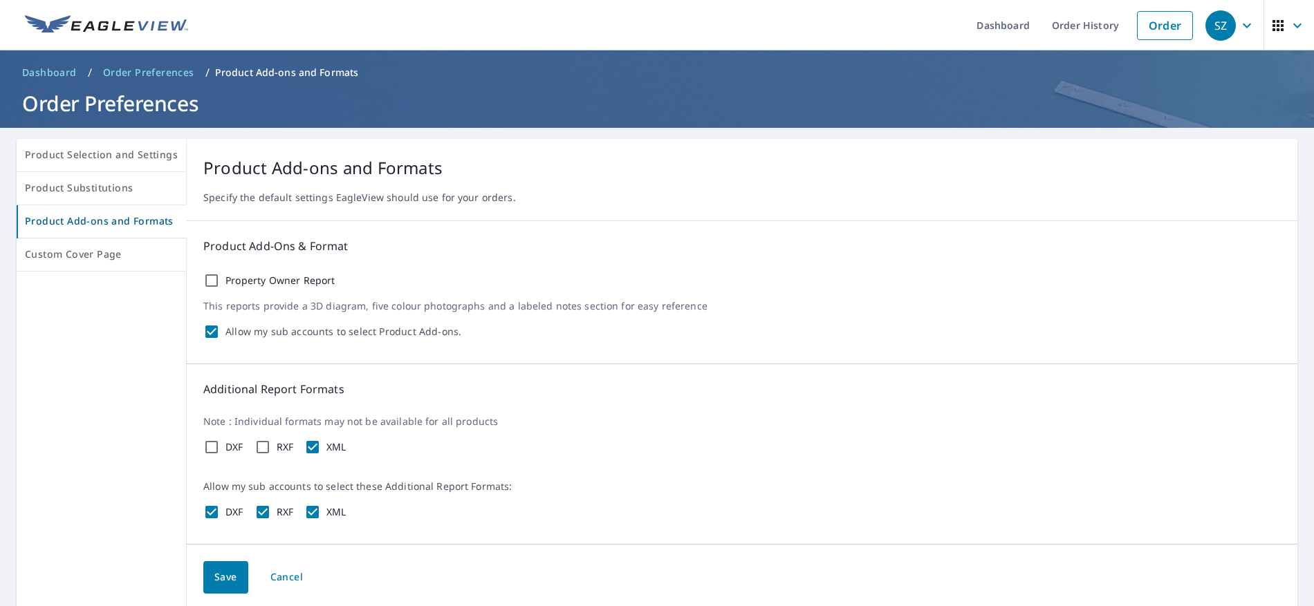
scroll to position [50, 0]
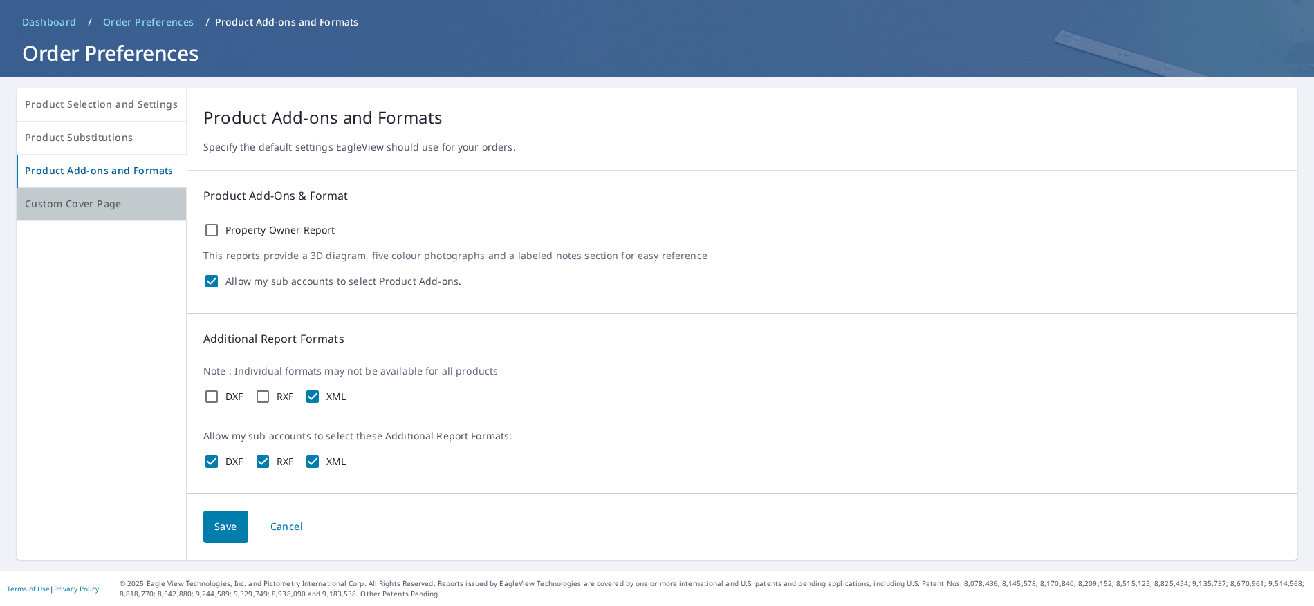
drag, startPoint x: 102, startPoint y: 199, endPoint x: 170, endPoint y: 197, distance: 67.8
click at [102, 199] on span "Custom Cover Page" at bounding box center [101, 204] width 153 height 17
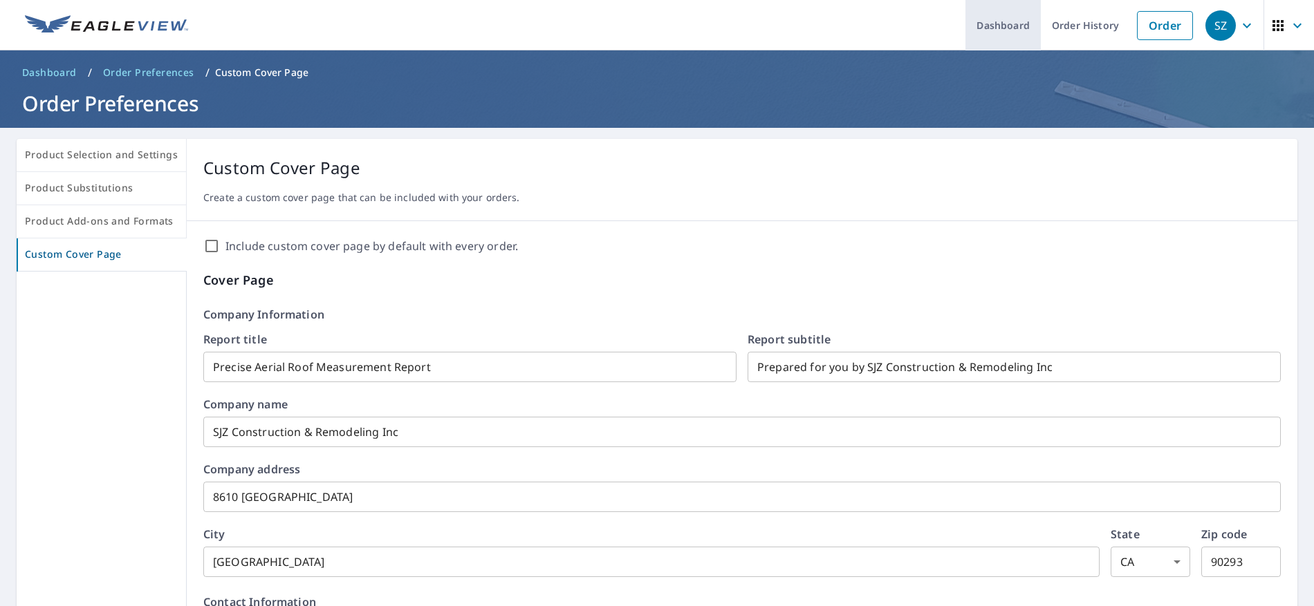
click at [1021, 19] on link "Dashboard" at bounding box center [1002, 25] width 75 height 50
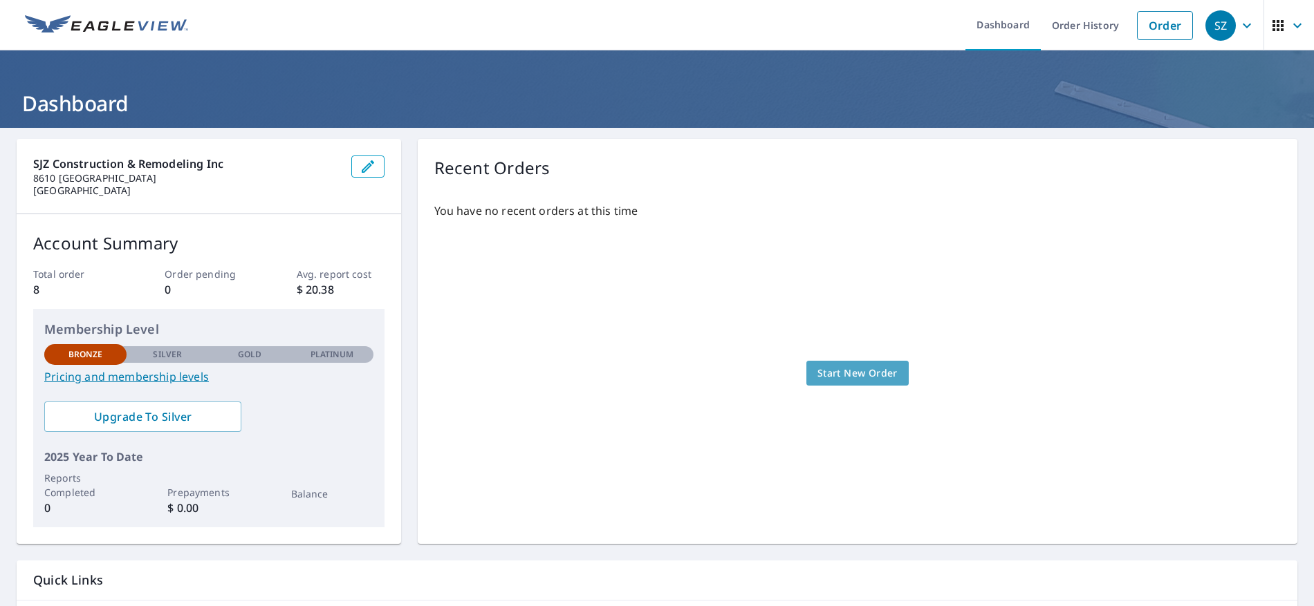
click at [875, 374] on span "Start New Order" at bounding box center [857, 373] width 80 height 17
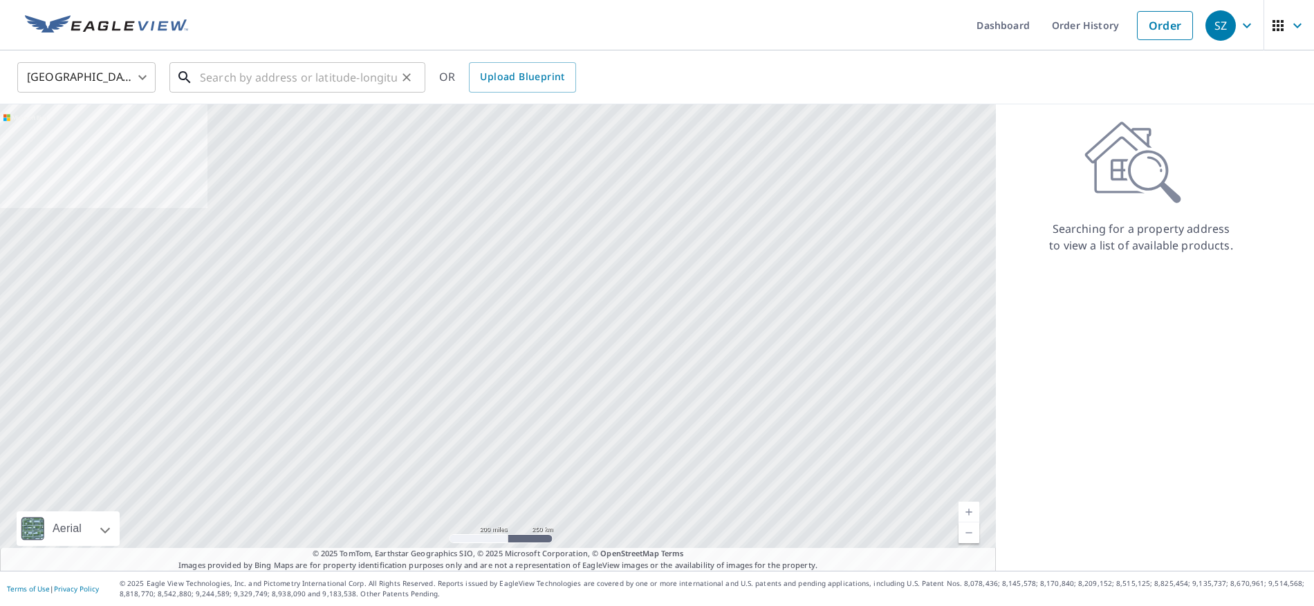
click at [257, 77] on input "text" at bounding box center [298, 77] width 197 height 39
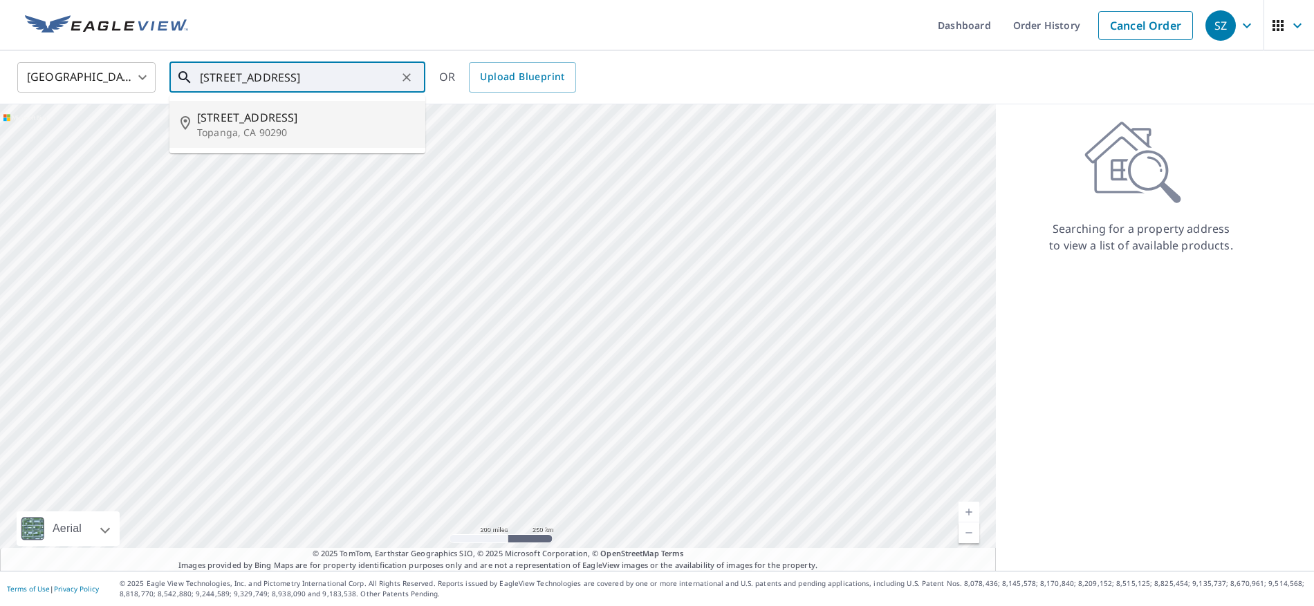
click at [288, 129] on p "Topanga, CA 90290" at bounding box center [305, 133] width 217 height 14
type input "21206 Saddle Peak Rd Topanga, CA 90290"
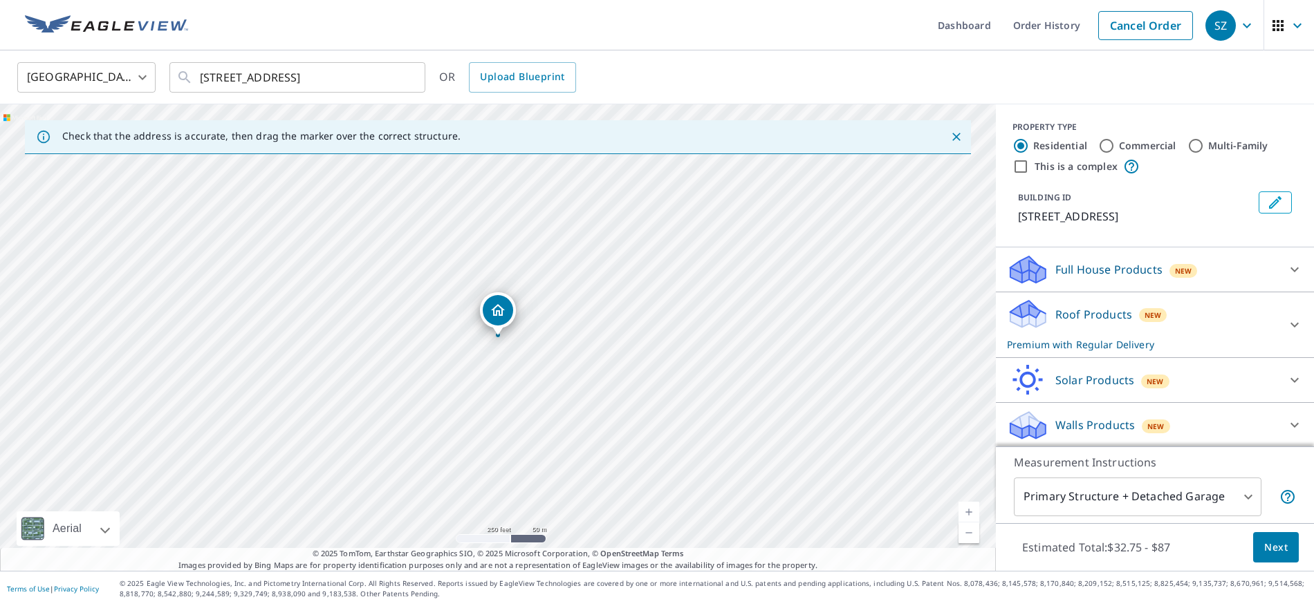
click at [1103, 314] on p "Roof Products" at bounding box center [1093, 314] width 77 height 17
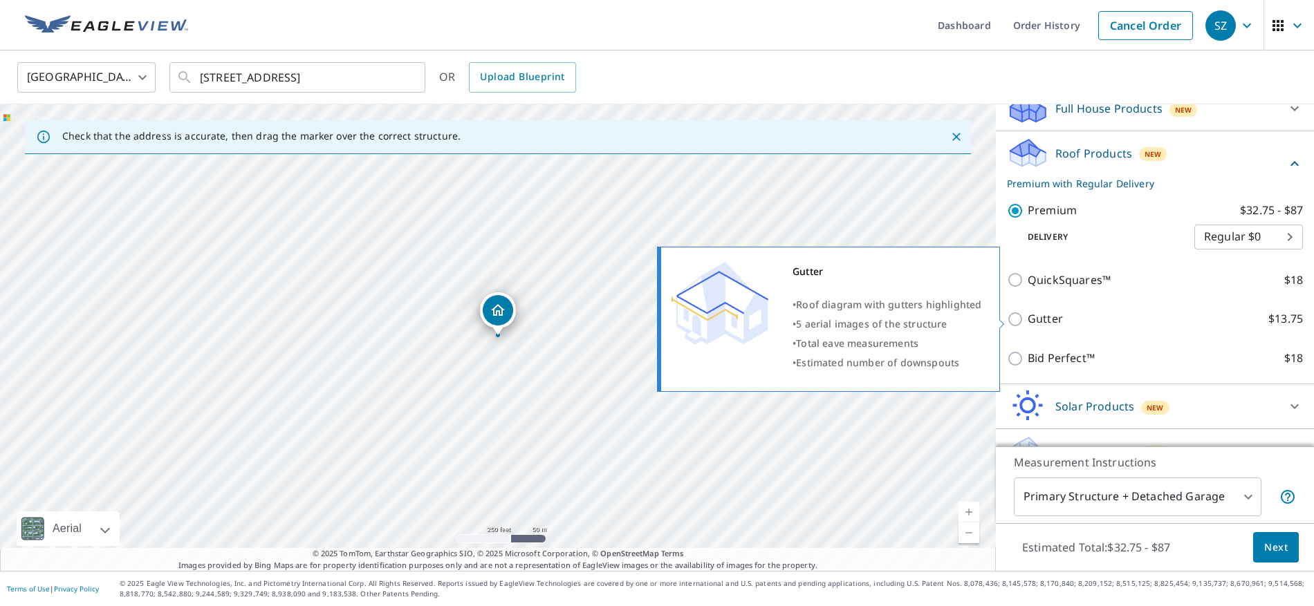
scroll to position [189, 0]
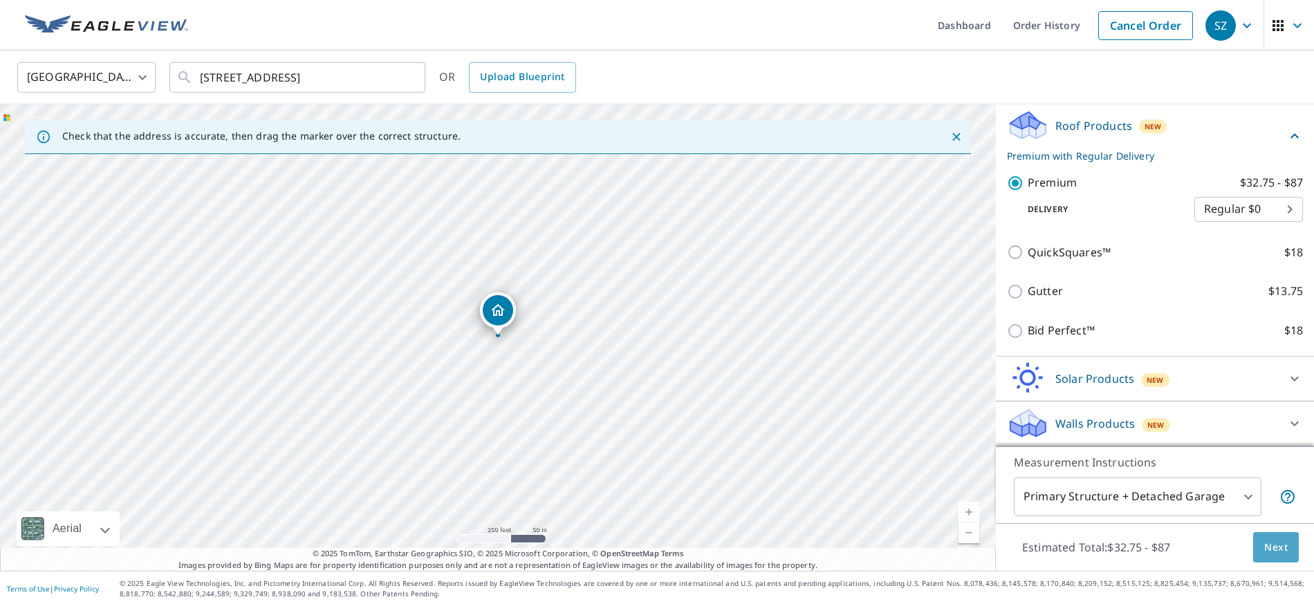
click at [1271, 548] on span "Next" at bounding box center [1276, 547] width 24 height 17
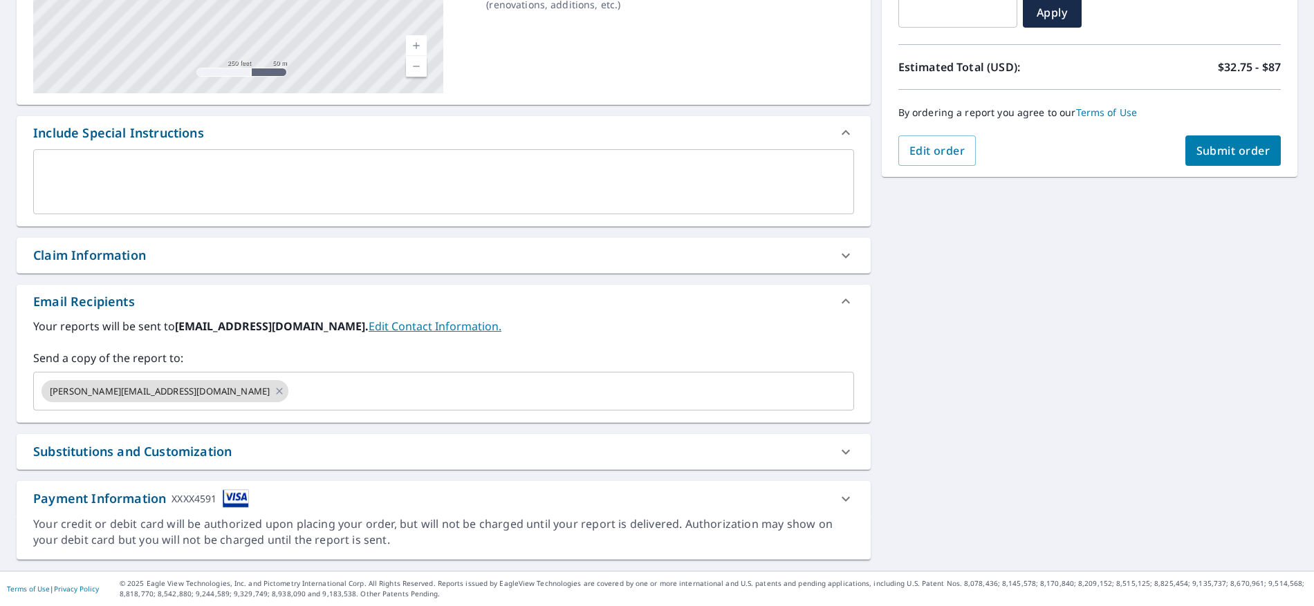
scroll to position [260, 0]
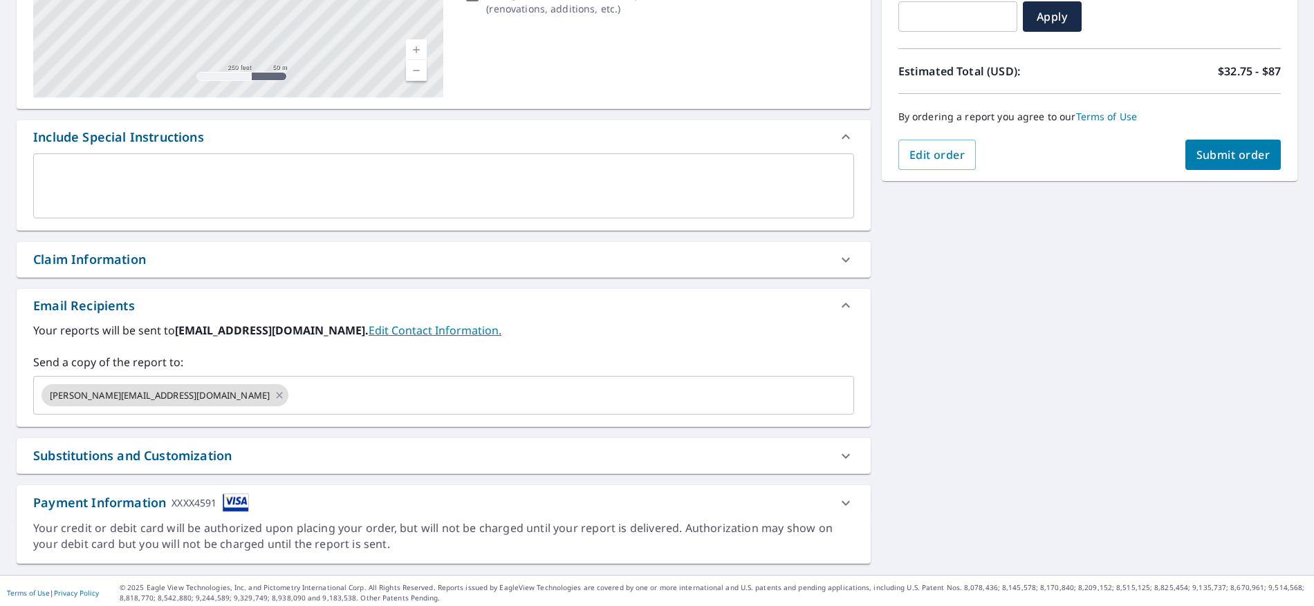
click at [846, 501] on icon at bounding box center [845, 503] width 17 height 17
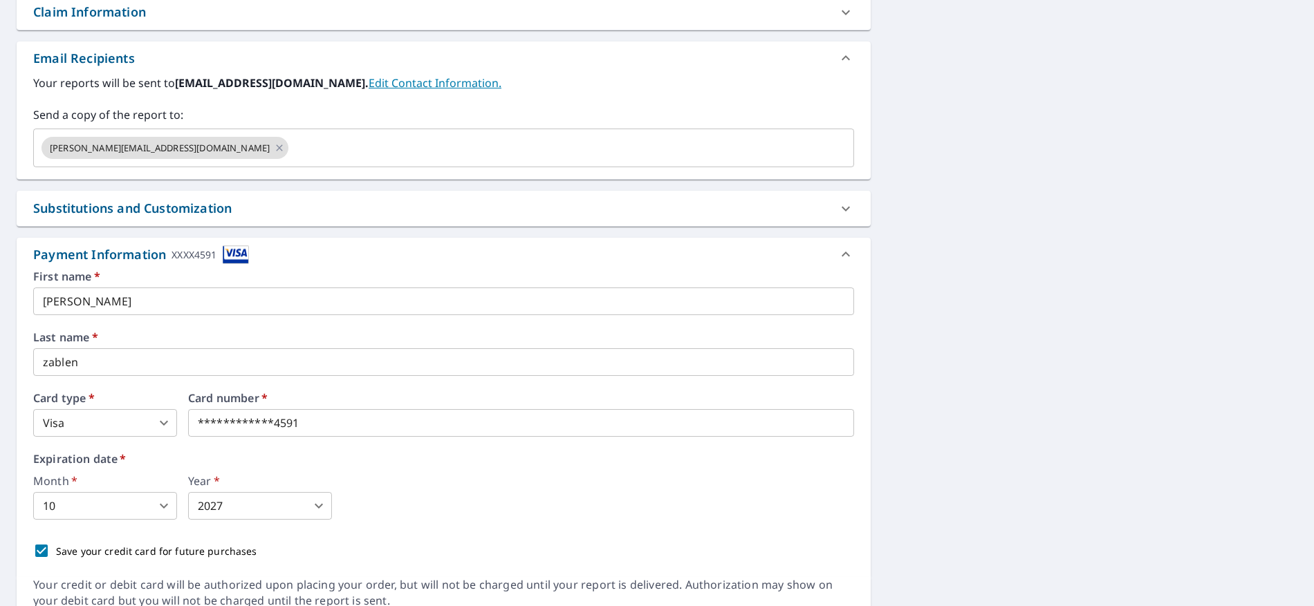
scroll to position [568, 0]
